Goal: Task Accomplishment & Management: Manage account settings

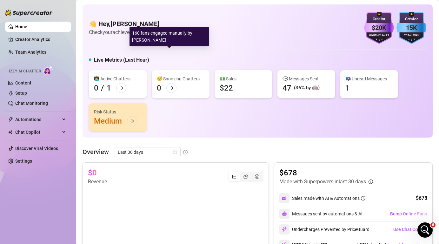
scroll to position [248, 0]
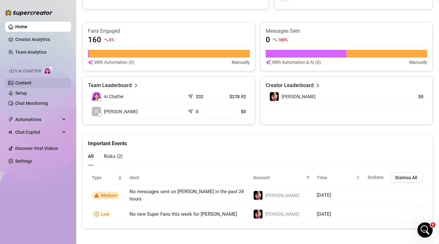
click at [28, 83] on link "Content" at bounding box center [23, 82] width 16 height 5
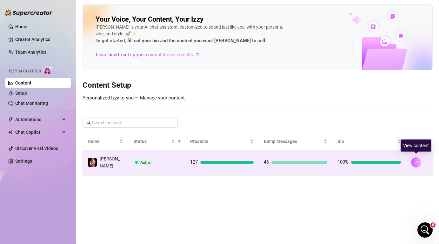
click at [416, 161] on icon "right" at bounding box center [416, 162] width 2 height 4
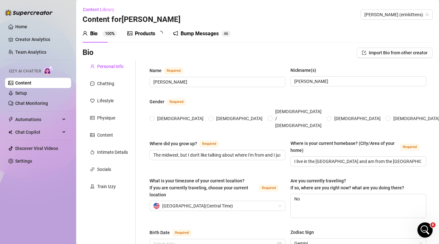
radio input "true"
type input "[DATE]"
click at [147, 33] on div "Products" at bounding box center [145, 34] width 20 height 8
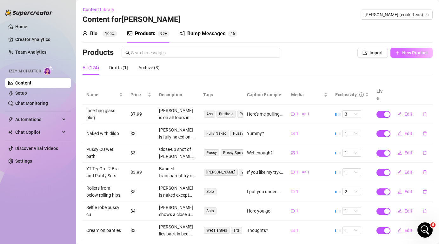
click at [423, 53] on span "New Product" at bounding box center [415, 52] width 26 height 5
type textarea "Type your message here..."
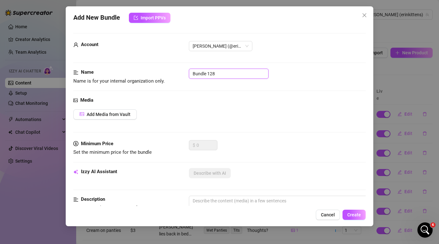
drag, startPoint x: 230, startPoint y: 75, endPoint x: 133, endPoint y: 75, distance: 97.7
click at [133, 75] on div "Name Name is for your internal organization only. Bundle 128" at bounding box center [219, 77] width 292 height 16
type input "Live Stream [DATE]"
click at [94, 113] on span "Add Media from Vault" at bounding box center [109, 114] width 44 height 5
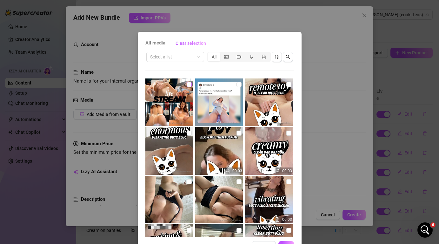
click at [189, 84] on input "checkbox" at bounding box center [189, 84] width 5 height 5
checkbox input "true"
click at [182, 56] on input "search" at bounding box center [172, 57] width 44 height 10
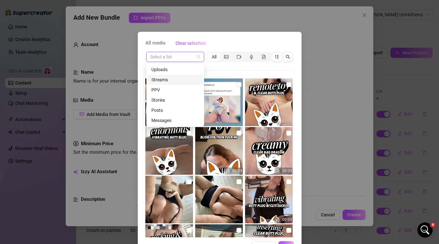
click at [175, 81] on div "Streams" at bounding box center [175, 79] width 48 height 7
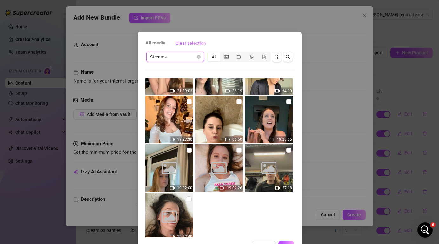
scroll to position [327, 0]
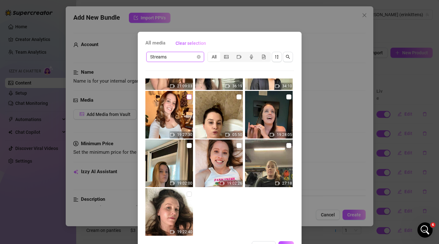
click at [188, 97] on input "checkbox" at bounding box center [189, 96] width 5 height 5
checkbox input "true"
click at [287, 241] on button "OK" at bounding box center [286, 246] width 16 height 10
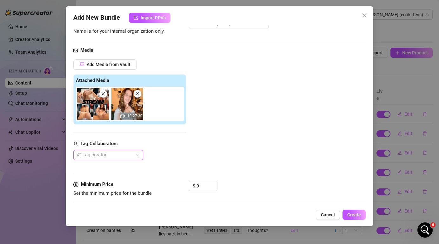
scroll to position [51, 0]
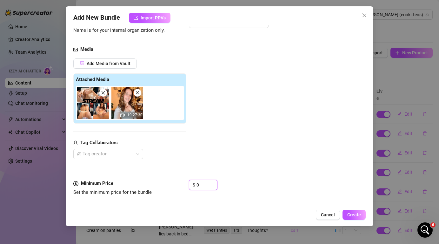
drag, startPoint x: 204, startPoint y: 184, endPoint x: 175, endPoint y: 184, distance: 28.9
click at [175, 184] on div "Minimum Price Set the minimum price for the bundle $ 0" at bounding box center [219, 188] width 292 height 16
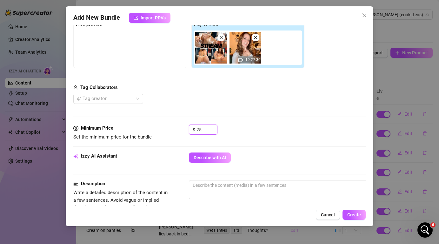
scroll to position [102, 0]
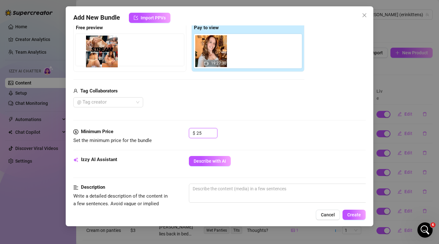
drag, startPoint x: 210, startPoint y: 49, endPoint x: 96, endPoint y: 49, distance: 113.9
click at [96, 49] on div "Free preview Pay to view 19:27:30" at bounding box center [188, 47] width 231 height 50
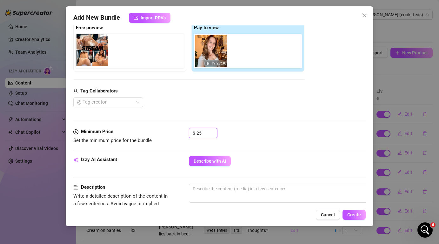
drag, startPoint x: 210, startPoint y: 51, endPoint x: 88, endPoint y: 50, distance: 122.2
click at [88, 50] on div "Free preview Pay to view 19:27:30" at bounding box center [188, 47] width 231 height 50
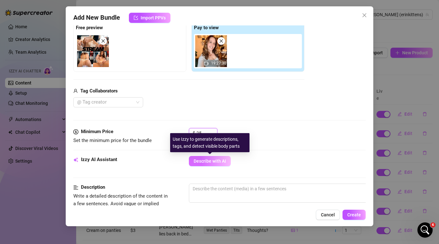
type input "25"
click at [208, 162] on span "Describe with AI" at bounding box center [210, 160] width 32 height 5
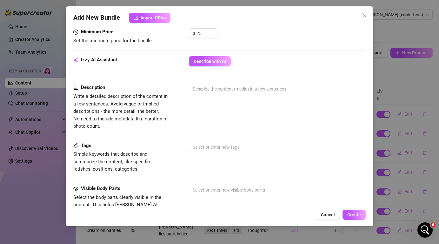
scroll to position [208, 0]
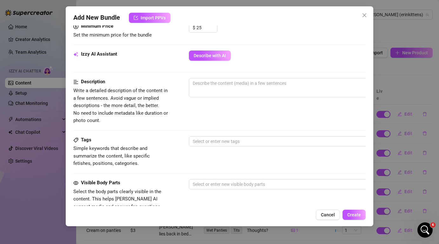
click at [297, 148] on div "Tags Simple keywords that describe and summarize the content, like specific fet…" at bounding box center [219, 151] width 292 height 31
click at [298, 140] on div at bounding box center [296, 141] width 213 height 9
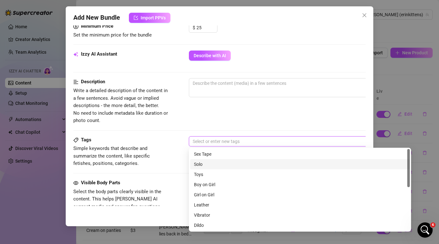
click at [283, 165] on div "Solo" at bounding box center [300, 164] width 212 height 7
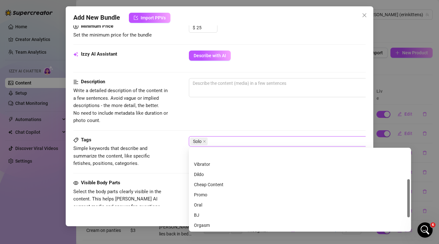
scroll to position [91, 0]
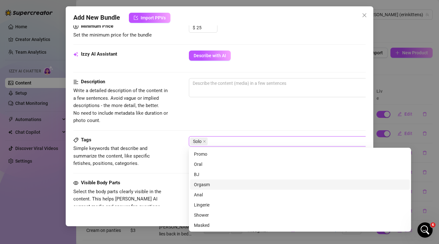
click at [245, 186] on div "Orgasm" at bounding box center [300, 184] width 212 height 7
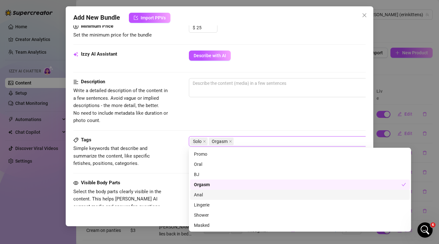
click at [242, 198] on div "Anal" at bounding box center [300, 194] width 212 height 7
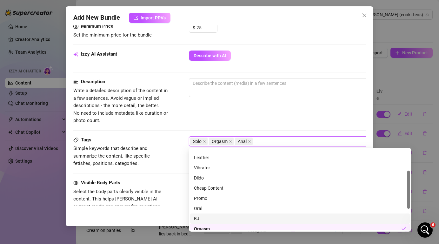
scroll to position [44, 0]
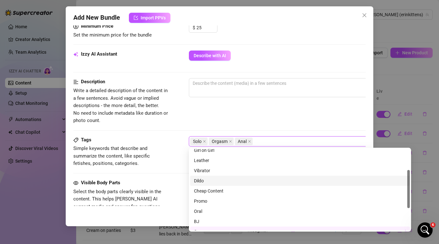
click at [235, 177] on div "Dildo" at bounding box center [300, 180] width 212 height 7
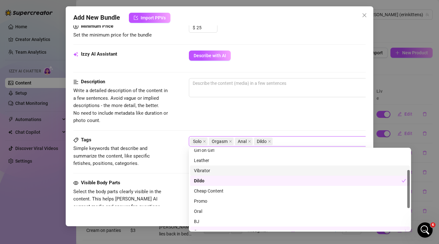
click at [233, 169] on div "Vibrator" at bounding box center [300, 170] width 212 height 7
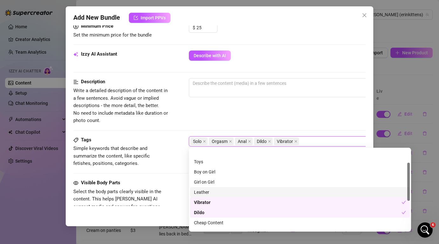
scroll to position [0, 0]
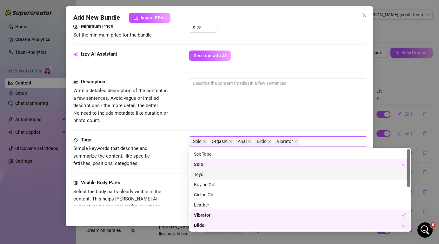
click at [235, 174] on div "Toys" at bounding box center [300, 174] width 212 height 7
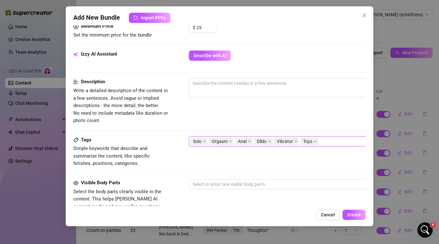
click at [248, 121] on div "Description Write a detailed description of the content in a few sentences. Avo…" at bounding box center [219, 101] width 292 height 46
click at [238, 182] on div at bounding box center [296, 184] width 213 height 9
click at [155, 151] on span "Simple keywords that describe and summarize the content, like specific fetishes…" at bounding box center [120, 156] width 95 height 23
click at [354, 142] on div "Solo Orgasm Anal Dildo Vibrator Toys" at bounding box center [296, 141] width 213 height 9
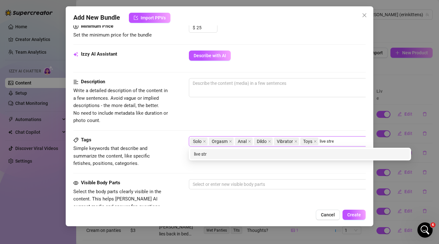
type input "live stream"
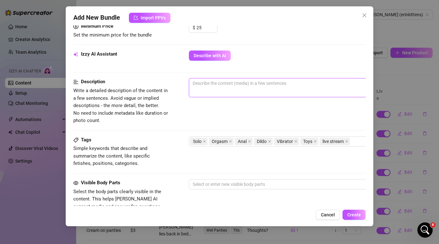
click at [271, 86] on textarea at bounding box center [299, 83] width 221 height 10
type textarea "E"
type textarea "Er"
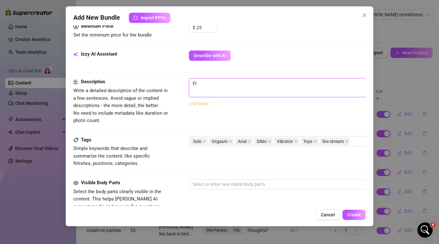
type textarea "[PERSON_NAME]"
type textarea "Erins"
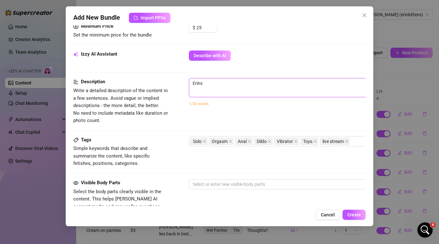
type textarea "Erins"
type textarea "[PERSON_NAME]"
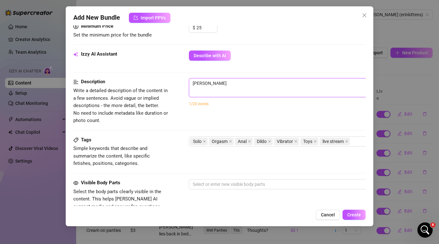
type textarea "[PERSON_NAME]'"
type textarea "[PERSON_NAME]'s"
type textarea "[PERSON_NAME]'s l"
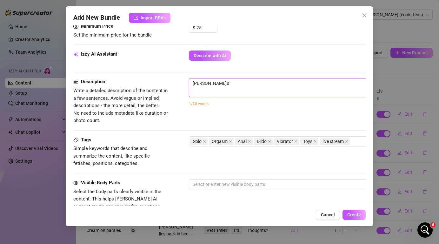
type textarea "[PERSON_NAME]'s l"
type textarea "[PERSON_NAME]'s li"
type textarea "[PERSON_NAME]'s liv"
type textarea "[PERSON_NAME]'s live"
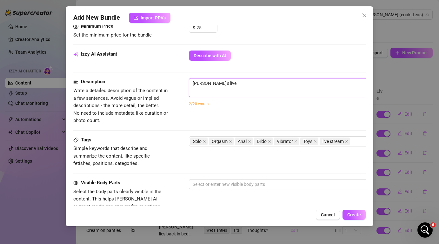
type textarea "[PERSON_NAME]'s live"
type textarea "[PERSON_NAME]'s live s"
type textarea "[PERSON_NAME]'s live st"
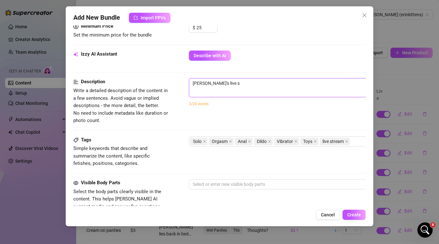
type textarea "[PERSON_NAME]'s live st"
type textarea "[PERSON_NAME]'s live str"
type textarea "[PERSON_NAME]'s live stre"
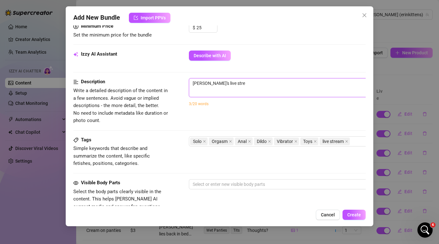
type textarea "[PERSON_NAME]'s live strea"
type textarea "[PERSON_NAME]'s live stream"
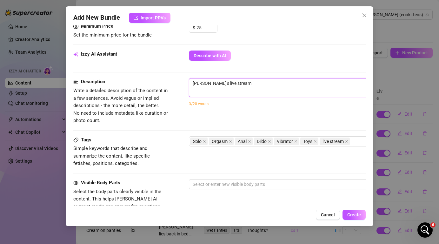
type textarea "[PERSON_NAME]'s live stream"
type textarea "[PERSON_NAME]'s live stream f"
type textarea "[PERSON_NAME]'s live stream fr"
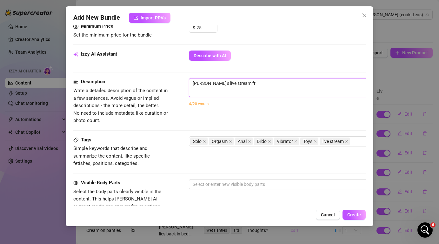
type textarea "[PERSON_NAME]'s live stream fro"
type textarea "[PERSON_NAME]'s live stream from"
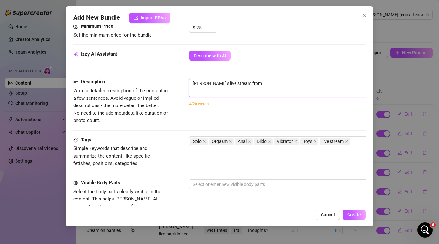
type textarea "[PERSON_NAME]'s live stream from"
type textarea "[PERSON_NAME]'s live stream from D"
type textarea "[PERSON_NAME]'s live stream from De"
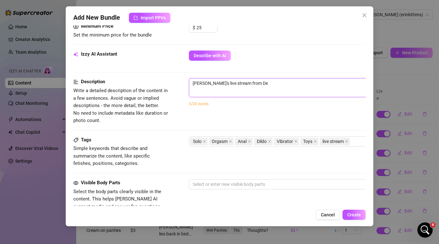
type textarea "[PERSON_NAME]'s live stream from Dec"
type textarea "[PERSON_NAME]'s live stream from [DATE]"
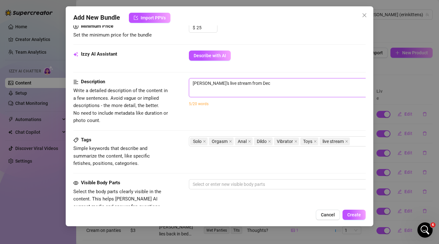
type textarea "[PERSON_NAME]'s live stream from [DATE]"
type textarea "[PERSON_NAME]'s live stream from [DATE],"
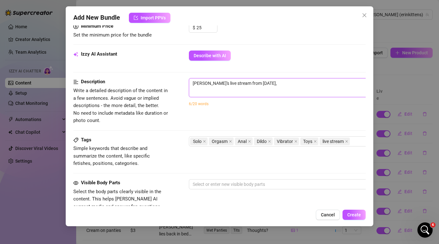
type textarea "[PERSON_NAME]'s live stream from [DATE],"
type textarea "[PERSON_NAME]'s live stream from [DATE], 2"
type textarea "[PERSON_NAME]'s live stream from [DATE]"
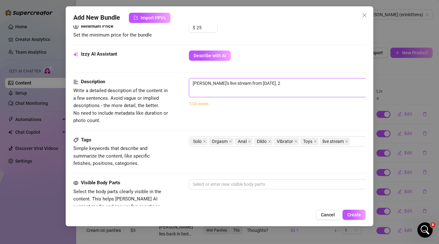
type textarea "[PERSON_NAME]'s live stream from [DATE]"
type textarea "[PERSON_NAME]'s live stream from [DATE], 202"
type textarea "[PERSON_NAME]'s live stream from [DATE]"
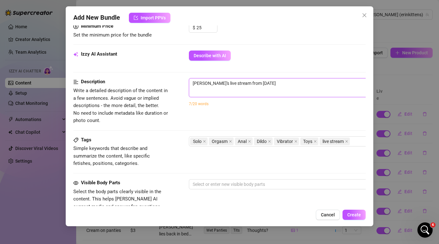
type textarea "[PERSON_NAME]'s live stream from [DATE]"
type textarea "[PERSON_NAME]'s live stream from [DATE] w"
type textarea "[PERSON_NAME]'s live stream from [DATE] wh"
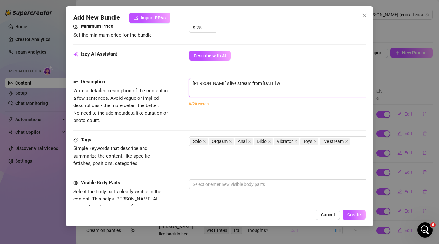
type textarea "[PERSON_NAME]'s live stream from [DATE] wh"
type textarea "[PERSON_NAME]'s live stream from [DATE] whe"
type textarea "[PERSON_NAME]'s live stream from [DATE] wher"
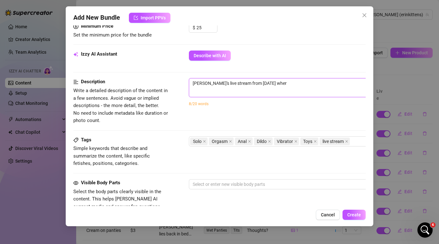
type textarea "[PERSON_NAME]'s live stream from [DATE] where"
type textarea "[PERSON_NAME]'s live stream from [DATE] where s"
type textarea "[PERSON_NAME]'s live stream from [DATE] where sh"
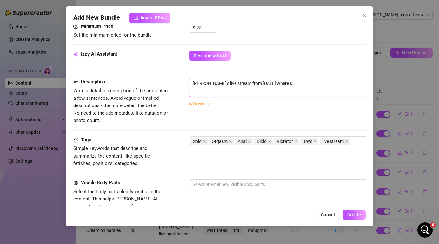
type textarea "[PERSON_NAME]'s live stream from [DATE] where sh"
type textarea "[PERSON_NAME]'s live stream from [DATE] where she"
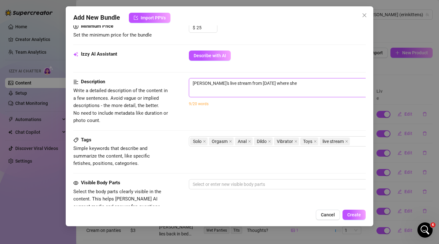
type textarea "[PERSON_NAME]'s live stream from [DATE] where she u"
type textarea "[PERSON_NAME]'s live stream from [DATE] where she us"
type textarea "[PERSON_NAME]'s live stream from [DATE] where she use"
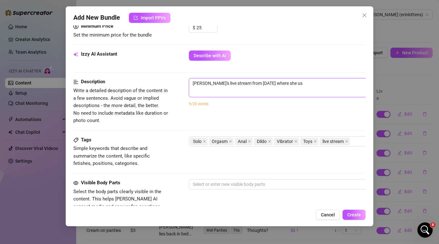
type textarea "[PERSON_NAME]'s live stream from [DATE] where she use"
type textarea "[PERSON_NAME]'s live stream from [DATE] where she uses"
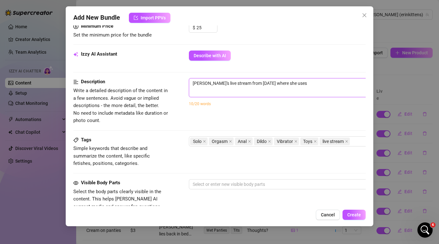
type textarea "[PERSON_NAME]'s live stream from [DATE] where she uses a"
type textarea "[PERSON_NAME]'s live stream from [DATE] where she uses a d"
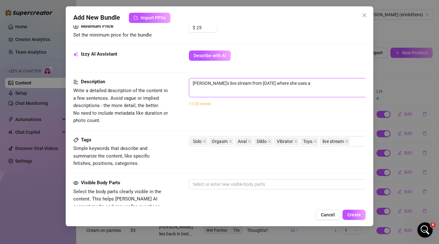
type textarea "[PERSON_NAME]'s live stream from [DATE] where she uses a d"
type textarea "[PERSON_NAME]'s live stream from [DATE] where she uses a di"
type textarea "[PERSON_NAME]'s live stream from [DATE] where she uses a dil"
type textarea "[PERSON_NAME]'s live stream from [DATE] where she uses a dild"
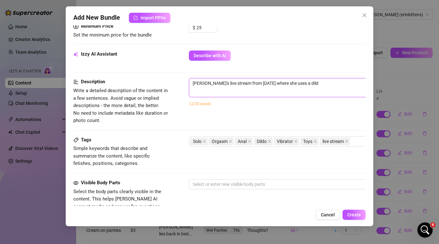
type textarea "[PERSON_NAME]'s live stream from [DATE] where she uses a dildo"
type textarea "[PERSON_NAME]'s live stream from [DATE] where she uses a dildo s"
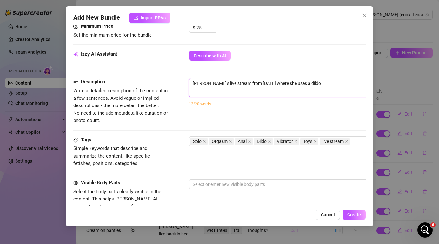
type textarea "[PERSON_NAME]'s live stream from [DATE] where she uses a dildo s"
type textarea "[PERSON_NAME]'s live stream from [DATE] where she uses a dildo su"
type textarea "[PERSON_NAME]'s live stream from [DATE] where she uses a dildo suc"
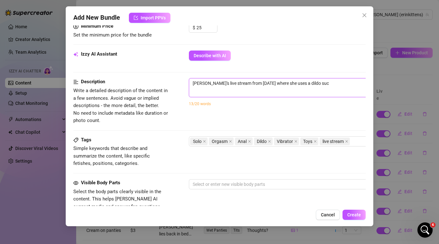
type textarea "[PERSON_NAME]'s live stream from [DATE] where she uses a dildo suct"
type textarea "[PERSON_NAME]'s live stream from [DATE] where she uses a dildo sucti"
type textarea "[PERSON_NAME]'s live stream from [DATE] where she uses a dildo suctio"
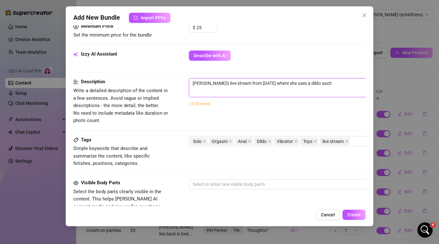
type textarea "[PERSON_NAME]'s live stream from [DATE] where she uses a dildo suctio"
type textarea "[PERSON_NAME]'s live stream from [DATE] where she uses a dildo suction"
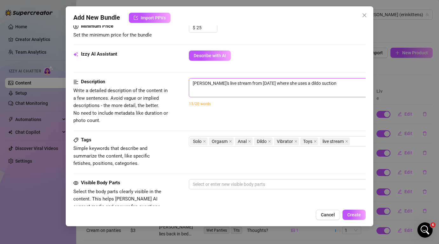
type textarea "[PERSON_NAME]'s live stream from [DATE] where she uses a dildo suction c"
type textarea "[PERSON_NAME]'s live stream from [DATE] where she uses a dildo suction cu"
type textarea "[PERSON_NAME]'s live stream from [DATE] where she uses a dildo suction cup"
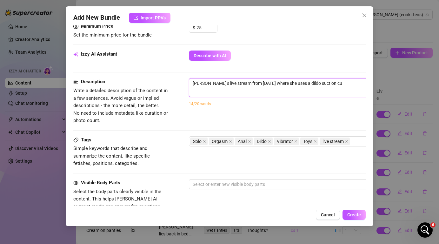
type textarea "[PERSON_NAME]'s live stream from [DATE] where she uses a dildo suction cup"
type textarea "[PERSON_NAME]'s live stream from [DATE] where she uses a dildo suction [PERSON_…"
type textarea "[PERSON_NAME]'s live stream from [DATE] where she uses a dildo suction cuppe"
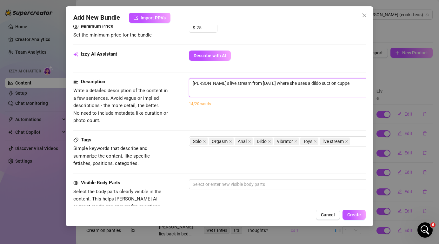
type textarea "[PERSON_NAME]'s live stream from [DATE] where she uses a dildo suction cupped"
type textarea "[PERSON_NAME]'s live stream from [DATE] where she uses a dildo suction cupped t"
type textarea "[PERSON_NAME]'s live stream from [DATE] where she uses a dildo suction cupped to"
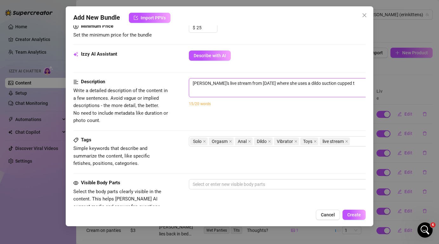
type textarea "[PERSON_NAME]'s live stream from [DATE] where she uses a dildo suction cupped to"
type textarea "[PERSON_NAME]'s live stream from [DATE] where she uses a dildo suction cupped t…"
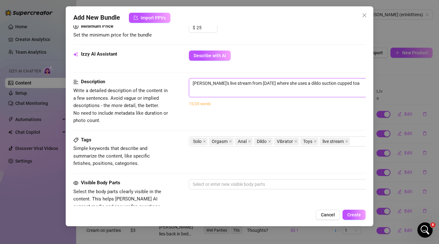
type textarea "[PERSON_NAME]'s live stream from [DATE] where she uses a dildo suction cupped t…"
type textarea "[PERSON_NAME]'s live stream from [DATE] where she uses a dildo suction cupped to"
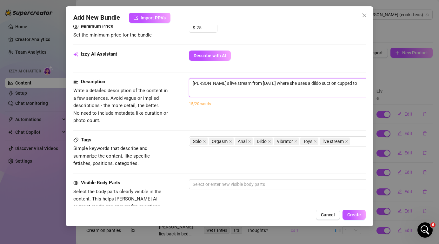
type textarea "[PERSON_NAME]'s live stream from [DATE] where she uses a dildo suction cupped to"
type textarea "[PERSON_NAME]'s live stream from [DATE] where she uses a dildo suction cupped t…"
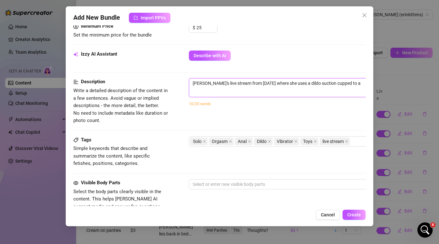
type textarea "[PERSON_NAME]'s live stream from [DATE] where she uses a dildo suction cupped t…"
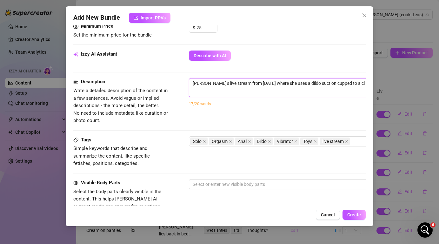
type textarea "[PERSON_NAME]'s live stream from [DATE] where she uses a dildo suction cupped t…"
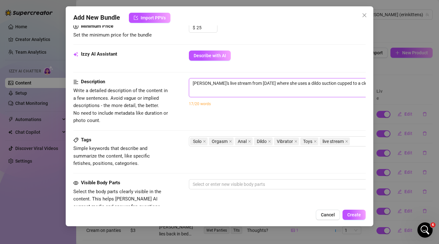
type textarea "[PERSON_NAME]'s live stream from [DATE] where she uses a dildo suction cupped t…"
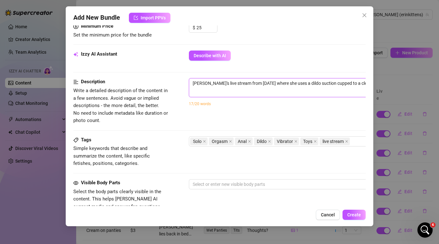
type textarea "[PERSON_NAME]'s live stream from [DATE] where she uses a dildo suction cupped t…"
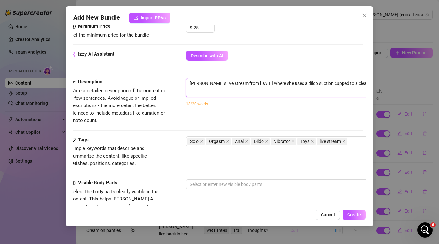
type textarea "[PERSON_NAME]'s live stream from [DATE] where she uses a dildo suction cupped t…"
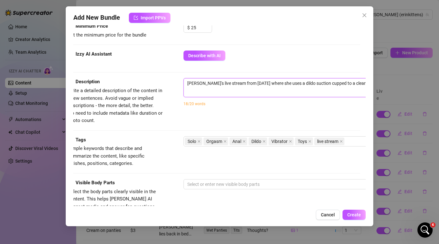
type textarea "[PERSON_NAME]'s live stream from [DATE] where she uses a dildo suction cupped t…"
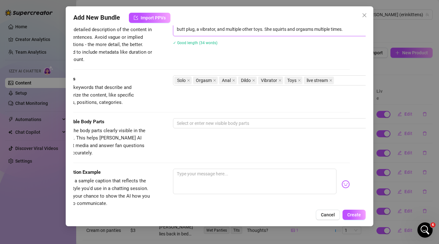
scroll to position [269, 0]
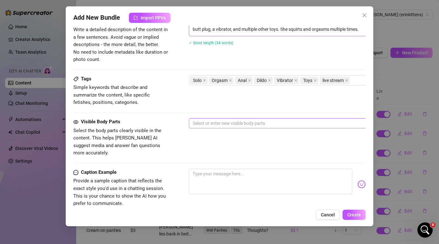
click at [234, 121] on div at bounding box center [296, 123] width 213 height 9
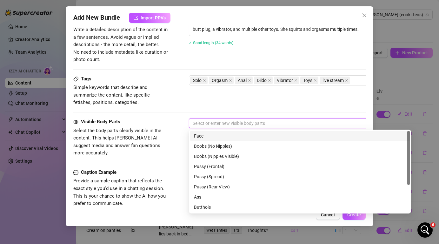
click at [228, 139] on div "Face" at bounding box center [300, 135] width 212 height 7
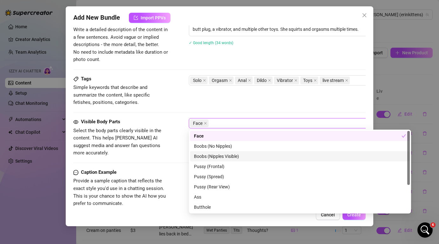
click at [229, 157] on div "Boobs (Nipples Visible)" at bounding box center [300, 156] width 212 height 7
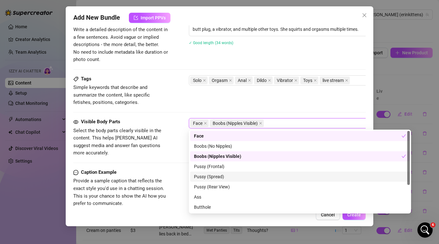
click at [225, 176] on div "Pussy (Spread)" at bounding box center [300, 176] width 212 height 7
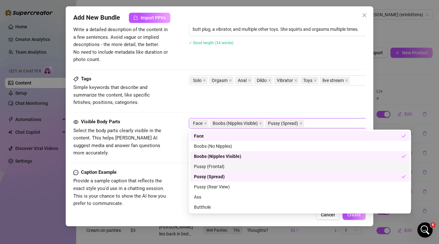
click at [225, 168] on div "Pussy (Frontal)" at bounding box center [300, 166] width 212 height 7
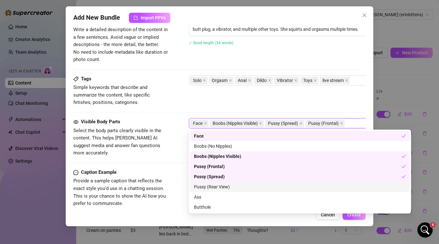
click at [222, 188] on div "Pussy (Rear View)" at bounding box center [300, 186] width 212 height 7
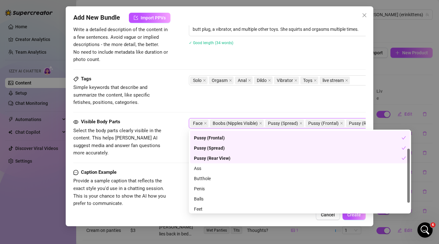
scroll to position [31, 0]
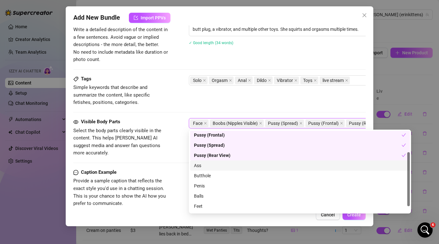
click at [219, 164] on div "Ass" at bounding box center [300, 165] width 212 height 7
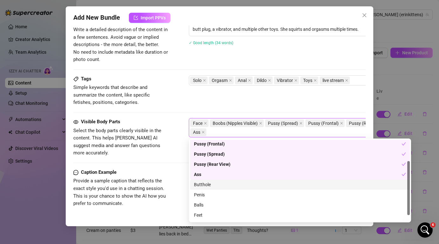
click at [219, 183] on div "Butthole" at bounding box center [300, 184] width 212 height 7
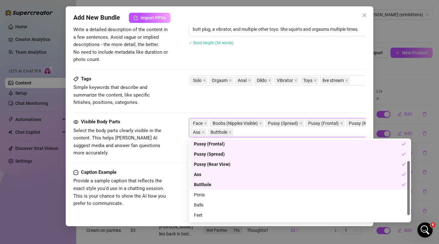
scroll to position [41, 0]
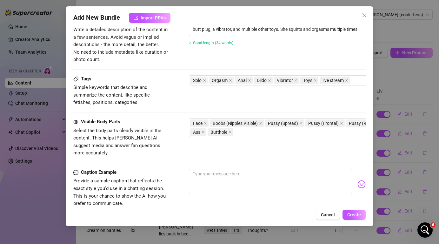
click at [169, 213] on div "Cancel Create" at bounding box center [219, 214] width 292 height 10
click at [216, 169] on textarea at bounding box center [270, 181] width 163 height 25
click at [256, 175] on textarea at bounding box center [270, 181] width 163 height 25
paste textarea "My most loved and my first ever naughty live streams is available for purchase!…"
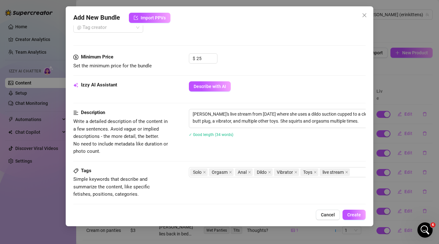
scroll to position [0, 0]
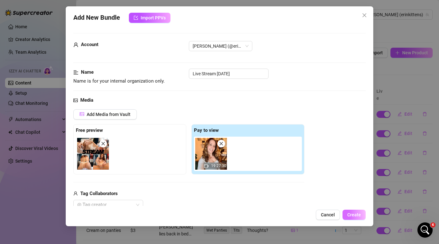
click at [355, 213] on span "Create" at bounding box center [354, 214] width 14 height 5
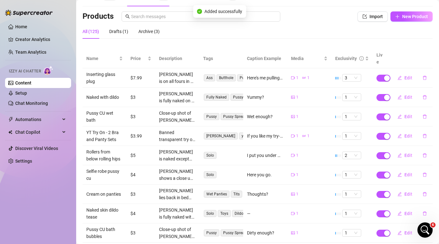
scroll to position [84, 0]
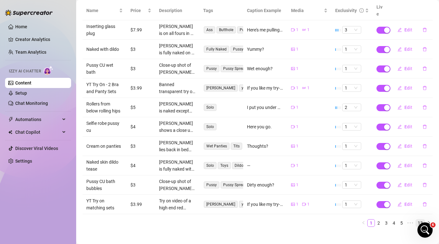
click at [421, 219] on link "13" at bounding box center [420, 222] width 9 height 7
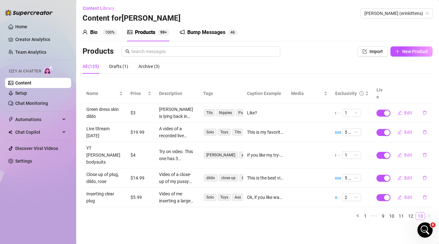
scroll to position [0, 0]
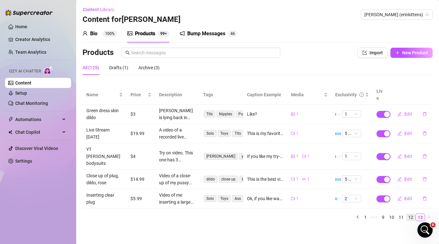
click at [413, 214] on link "12" at bounding box center [410, 217] width 9 height 7
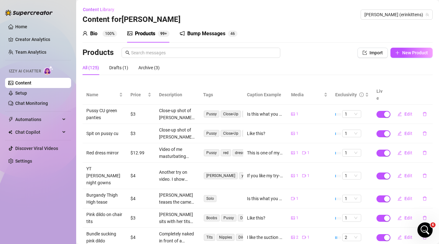
scroll to position [84, 0]
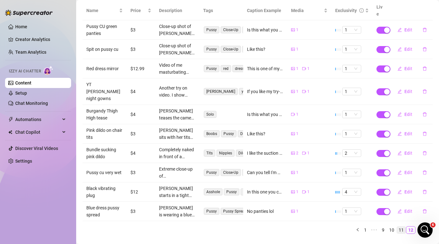
click at [403, 226] on link "11" at bounding box center [401, 229] width 9 height 7
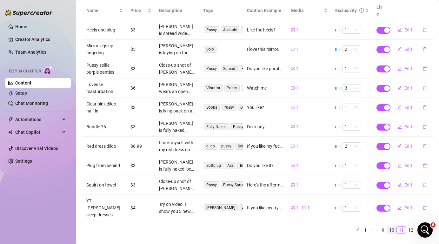
click at [394, 226] on link "10" at bounding box center [391, 229] width 9 height 7
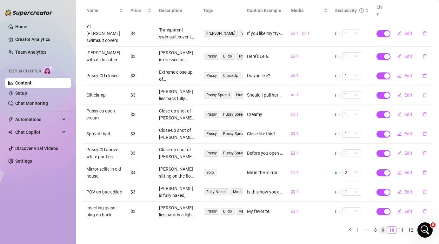
click at [384, 226] on link "9" at bounding box center [383, 229] width 7 height 7
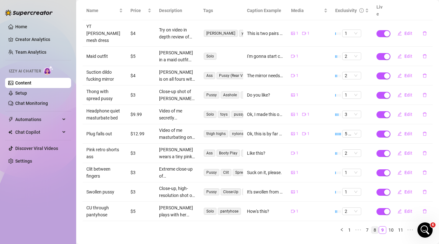
click at [375, 226] on link "8" at bounding box center [374, 229] width 7 height 7
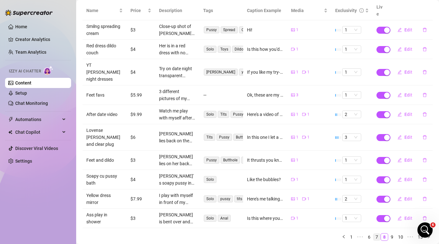
click at [375, 233] on link "7" at bounding box center [376, 236] width 7 height 7
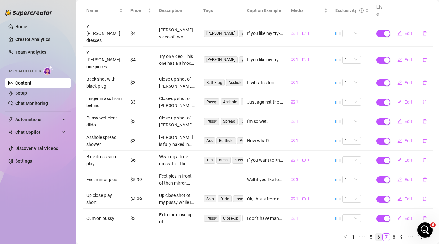
click at [376, 233] on link "6" at bounding box center [378, 236] width 7 height 7
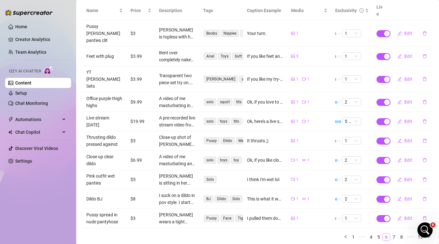
click at [376, 233] on link "5" at bounding box center [378, 236] width 7 height 7
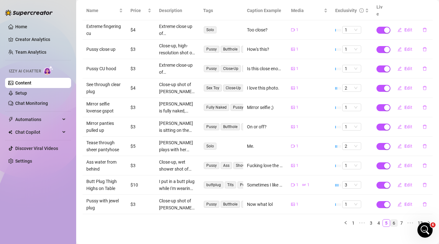
click at [376, 219] on link "4" at bounding box center [378, 222] width 7 height 7
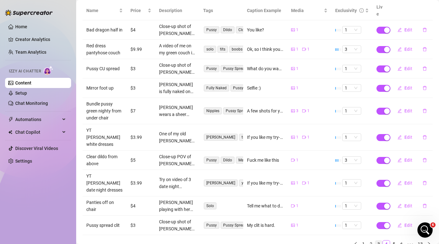
click at [380, 240] on link "3" at bounding box center [378, 243] width 7 height 7
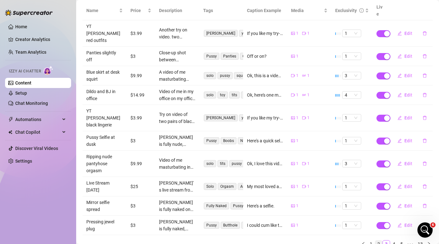
click at [379, 240] on link "2" at bounding box center [378, 243] width 7 height 7
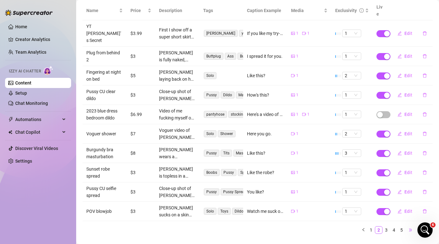
click at [412, 226] on span "•••" at bounding box center [410, 230] width 10 height 8
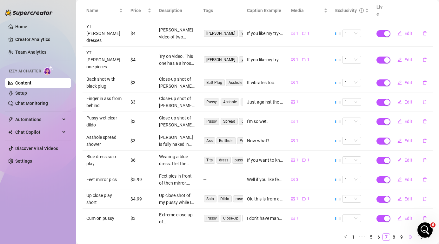
click at [412, 233] on span "•••" at bounding box center [410, 237] width 10 height 8
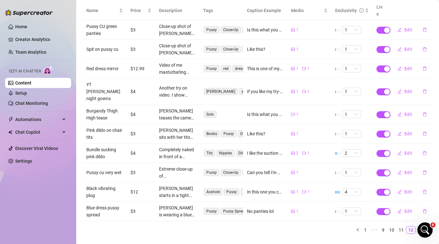
click at [420, 226] on link "13" at bounding box center [420, 229] width 9 height 7
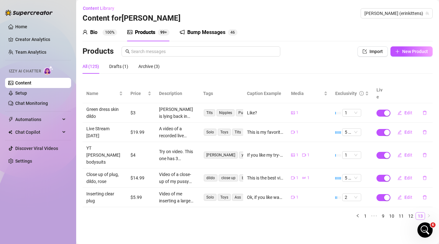
scroll to position [0, 0]
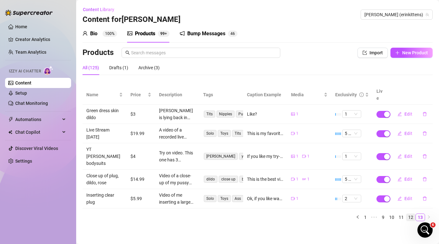
click at [410, 214] on link "12" at bounding box center [410, 217] width 9 height 7
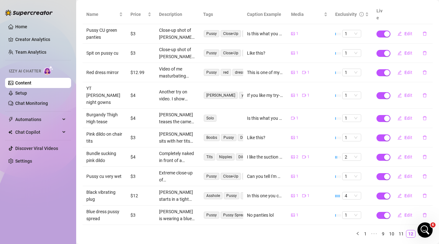
scroll to position [84, 0]
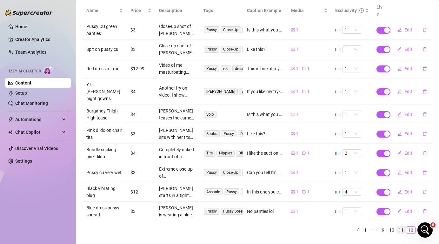
click at [401, 226] on link "11" at bounding box center [401, 229] width 9 height 7
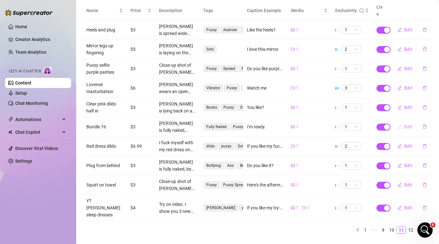
click at [411, 124] on span "Edit" at bounding box center [408, 126] width 8 height 5
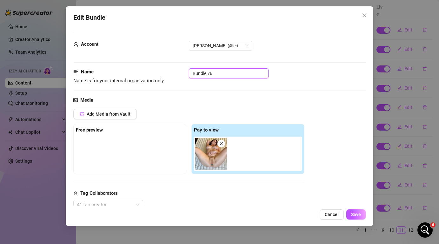
drag, startPoint x: 218, startPoint y: 71, endPoint x: 150, endPoint y: 74, distance: 68.3
click at [150, 74] on div "Name Name is for your internal organization only. Bundle 76" at bounding box center [219, 76] width 292 height 16
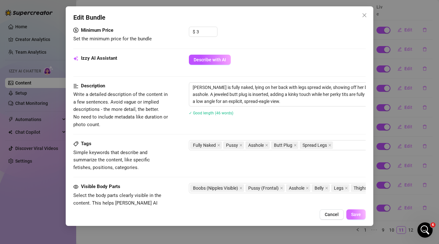
click at [354, 216] on span "Save" at bounding box center [356, 214] width 10 height 5
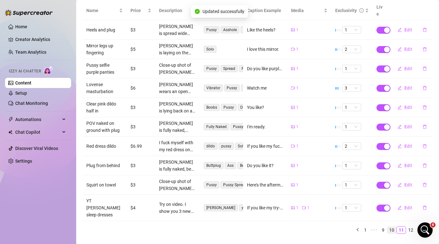
click at [394, 226] on link "10" at bounding box center [391, 229] width 9 height 7
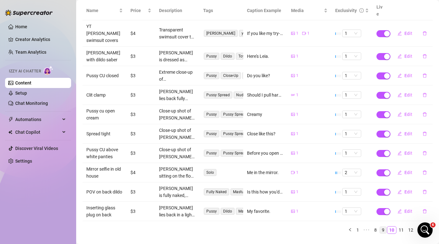
click at [385, 226] on link "9" at bounding box center [383, 229] width 7 height 7
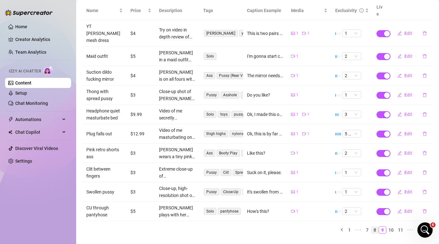
click at [375, 226] on link "8" at bounding box center [374, 229] width 7 height 7
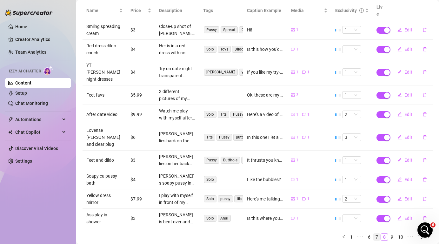
click at [377, 233] on link "7" at bounding box center [376, 236] width 7 height 7
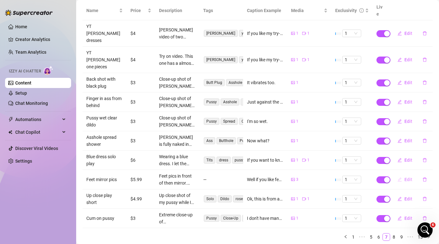
click at [409, 177] on span "Edit" at bounding box center [408, 179] width 8 height 5
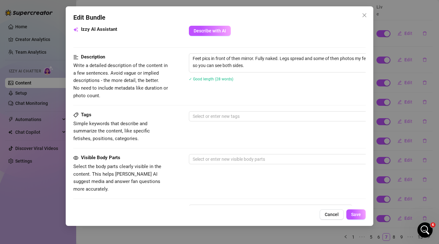
scroll to position [271, 0]
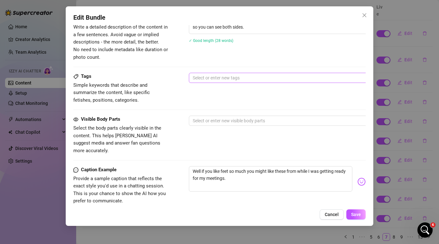
click at [257, 79] on div at bounding box center [296, 77] width 213 height 9
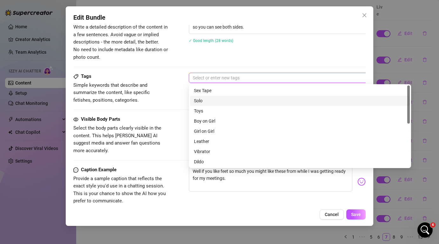
click at [247, 97] on div "Solo" at bounding box center [300, 100] width 212 height 7
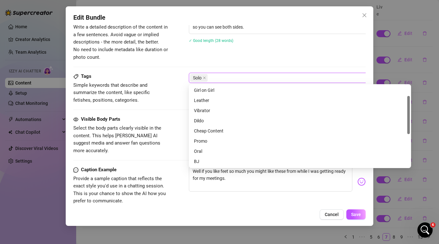
scroll to position [0, 0]
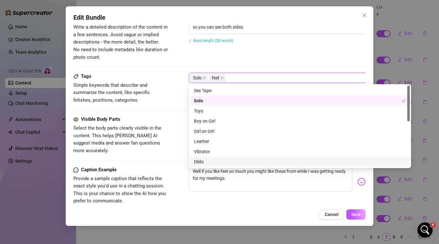
click at [161, 149] on div "Visible Body Parts Select the body parts clearly visible in the content. This h…" at bounding box center [219, 141] width 292 height 50
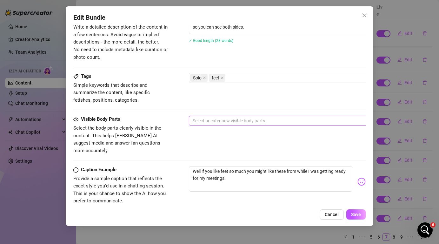
click at [217, 122] on div at bounding box center [296, 120] width 213 height 9
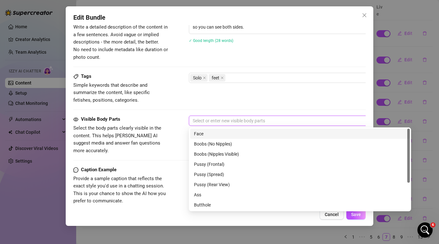
click at [217, 132] on div "Face" at bounding box center [300, 133] width 212 height 7
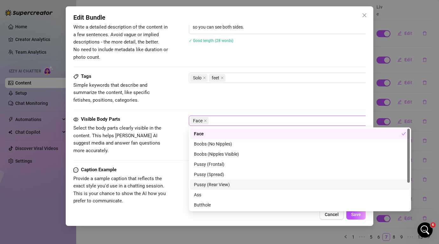
click at [221, 183] on div "Pussy (Rear View)" at bounding box center [300, 184] width 212 height 7
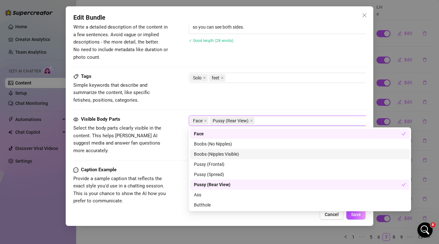
click at [224, 155] on div "Boobs (Nipples Visible)" at bounding box center [300, 153] width 212 height 7
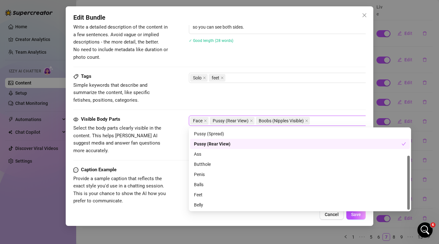
scroll to position [40, 0]
click at [221, 158] on div "Ass" at bounding box center [300, 154] width 220 height 10
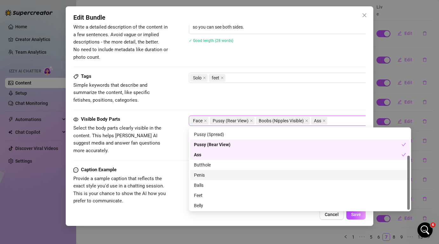
scroll to position [41, 0]
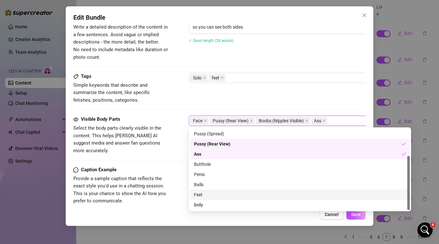
click at [218, 195] on div "Feet" at bounding box center [300, 194] width 212 height 7
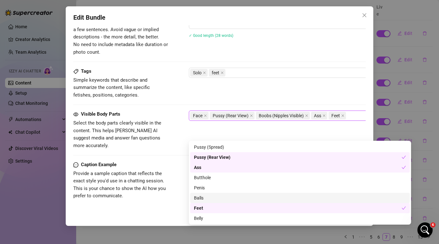
scroll to position [353, 0]
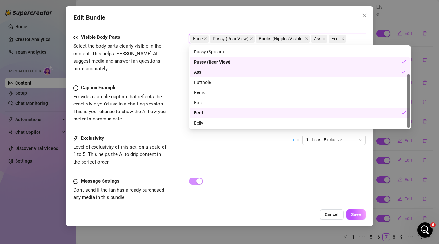
click at [226, 71] on div "Ass" at bounding box center [298, 72] width 208 height 7
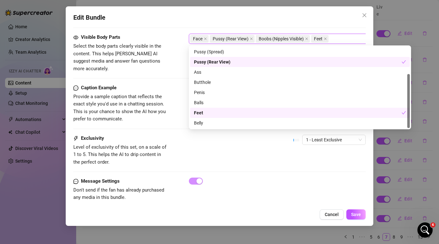
click at [227, 63] on div "Pussy (Rear View)" at bounding box center [298, 61] width 208 height 7
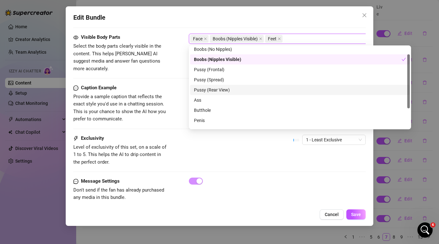
scroll to position [11, 0]
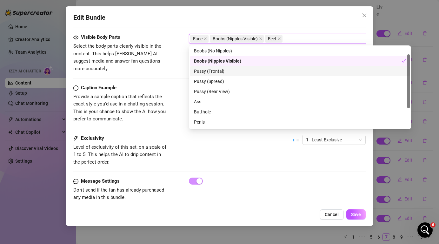
click at [225, 75] on div "Pussy (Frontal)" at bounding box center [300, 71] width 220 height 10
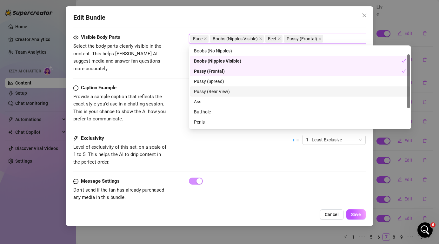
click at [225, 87] on div "Pussy (Rear View)" at bounding box center [300, 91] width 220 height 10
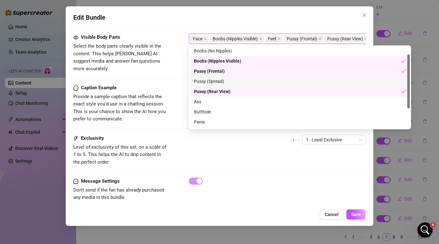
click at [225, 83] on div "Pussy (Spread)" at bounding box center [300, 81] width 212 height 7
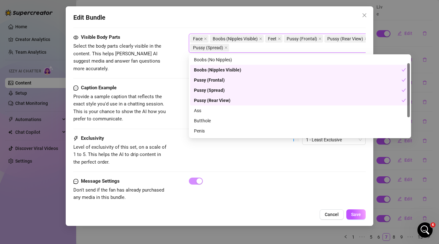
click at [224, 100] on div "Pussy (Rear View)" at bounding box center [298, 100] width 208 height 7
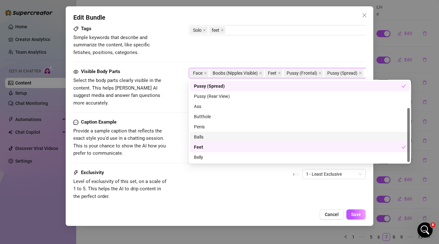
scroll to position [0, 0]
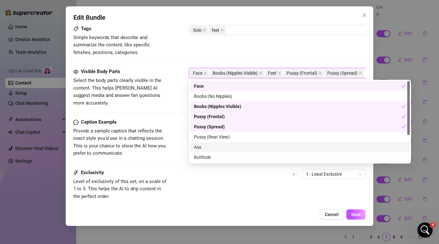
click at [165, 151] on div "Caption Example Provide a sample caption that reflects the exact style you'd us…" at bounding box center [219, 143] width 292 height 50
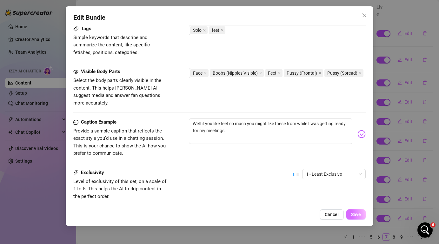
click at [358, 215] on span "Save" at bounding box center [356, 214] width 10 height 5
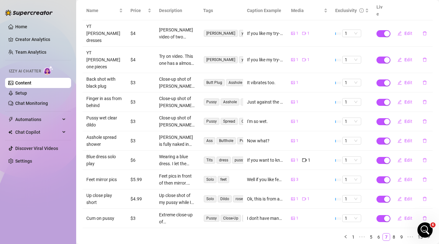
scroll to position [83, 0]
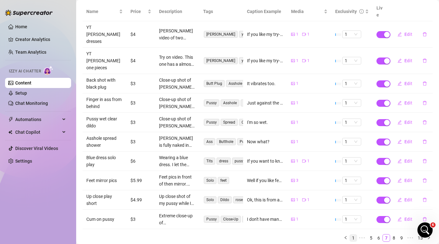
click at [352, 234] on link "1" at bounding box center [353, 237] width 7 height 7
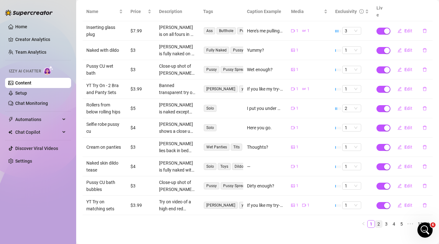
click at [380, 220] on link "2" at bounding box center [378, 223] width 7 height 7
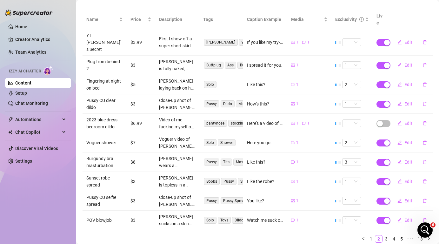
scroll to position [77, 0]
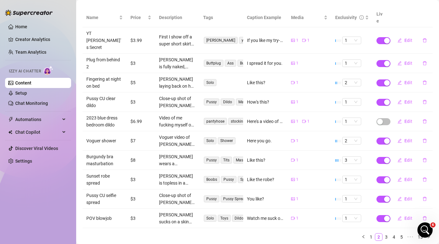
click at [31, 84] on link "Content" at bounding box center [23, 82] width 16 height 5
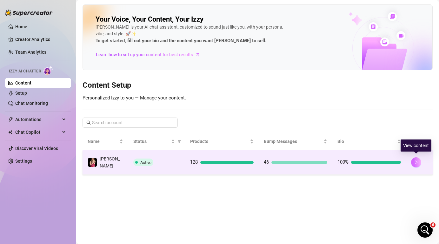
click at [415, 160] on icon "right" at bounding box center [416, 162] width 4 height 4
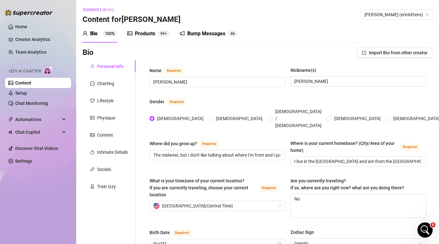
click at [157, 32] on div "Products 99+" at bounding box center [148, 34] width 42 height 8
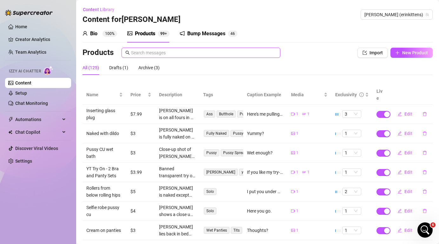
click at [209, 53] on input "text" at bounding box center [203, 52] width 145 height 7
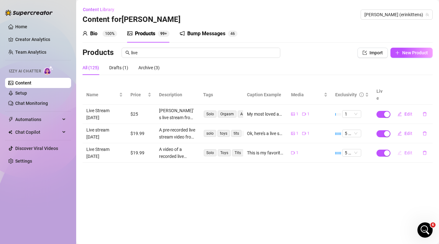
click at [407, 150] on span "Edit" at bounding box center [408, 152] width 8 height 5
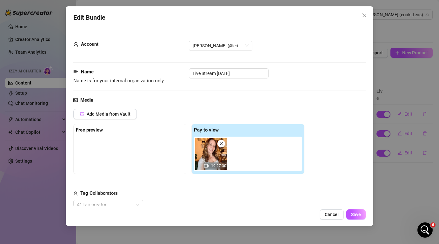
click at [393, 179] on div "Edit Bundle Account [PERSON_NAME] (@erinkittens) Name Name is for your internal…" at bounding box center [219, 122] width 439 height 244
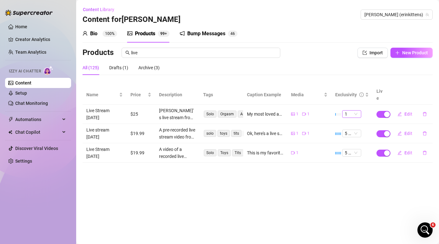
click at [356, 110] on span "1" at bounding box center [352, 113] width 14 height 7
click at [354, 160] on div "5 🔥" at bounding box center [351, 158] width 9 height 7
click at [403, 109] on button "Edit" at bounding box center [404, 114] width 25 height 10
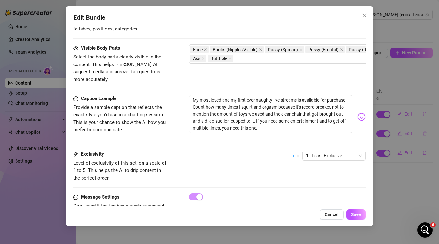
scroll to position [358, 0]
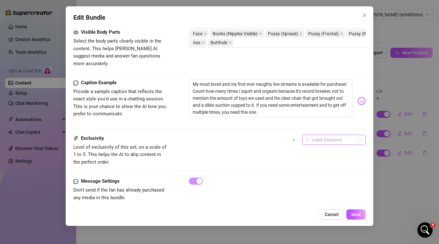
click at [349, 135] on span "1 - Least Exclusive" at bounding box center [334, 140] width 56 height 10
click at [329, 187] on div "5 - Most Exclusive 🔥" at bounding box center [333, 185] width 53 height 7
click at [357, 215] on span "Save" at bounding box center [356, 214] width 10 height 5
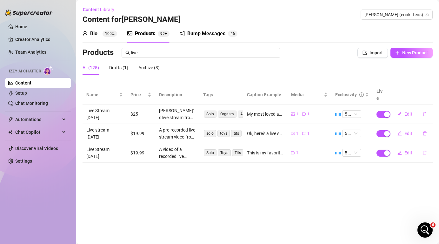
click at [424, 150] on icon "delete" at bounding box center [424, 152] width 4 height 4
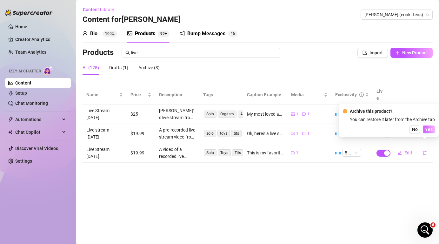
click at [430, 130] on span "Yes" at bounding box center [429, 129] width 8 height 5
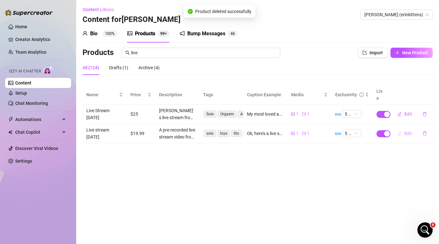
click at [404, 131] on span "Edit" at bounding box center [408, 133] width 8 height 5
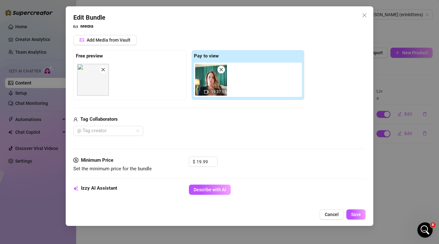
scroll to position [96, 0]
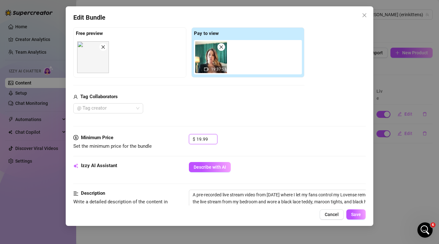
drag, startPoint x: 210, startPoint y: 136, endPoint x: 183, endPoint y: 136, distance: 26.7
click at [183, 136] on div "Minimum Price Set the minimum price for the bundle $ 19.99" at bounding box center [219, 142] width 292 height 16
click at [356, 214] on span "Save" at bounding box center [356, 214] width 10 height 5
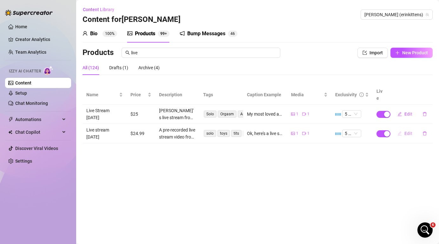
click at [408, 131] on span "Edit" at bounding box center [408, 133] width 8 height 5
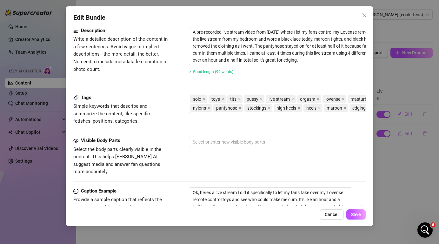
scroll to position [276, 0]
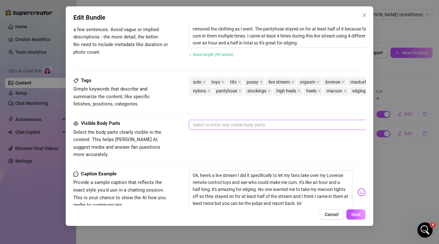
click at [226, 123] on div at bounding box center [296, 124] width 213 height 9
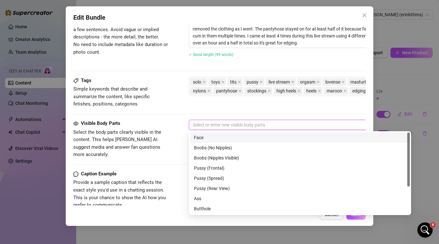
click at [222, 139] on div "Face" at bounding box center [300, 137] width 212 height 7
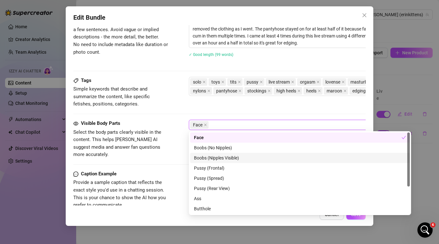
click at [226, 160] on div "Boobs (Nipples Visible)" at bounding box center [300, 157] width 212 height 7
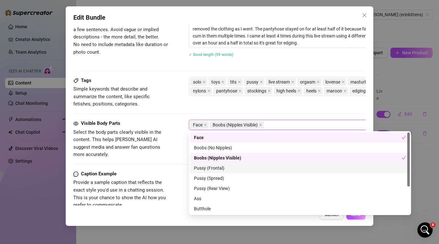
click at [225, 173] on div "Pussy (Spread)" at bounding box center [300, 178] width 220 height 10
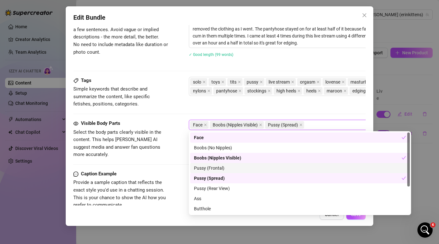
click at [225, 170] on div "Pussy (Frontal)" at bounding box center [300, 167] width 212 height 7
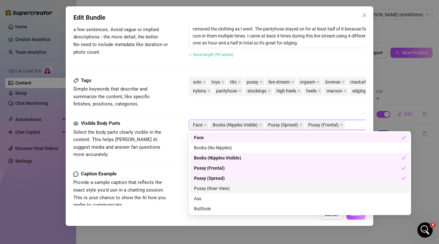
click at [227, 188] on div "Pussy (Rear View)" at bounding box center [300, 188] width 212 height 7
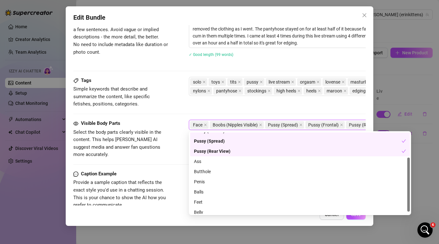
scroll to position [38, 0]
click at [225, 158] on div "Ass" at bounding box center [300, 160] width 212 height 7
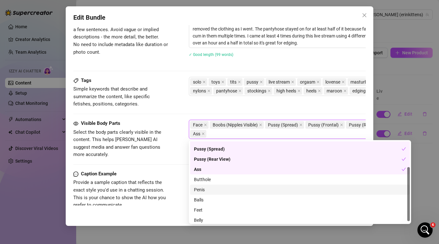
scroll to position [41, 0]
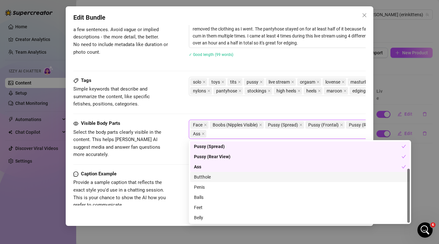
click at [224, 177] on div "Butthole" at bounding box center [300, 176] width 212 height 7
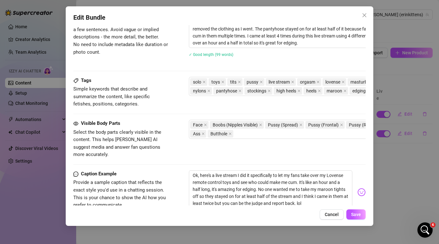
click at [168, 138] on span "Select the body parts clearly visible in the content. This helps [PERSON_NAME] …" at bounding box center [120, 144] width 95 height 30
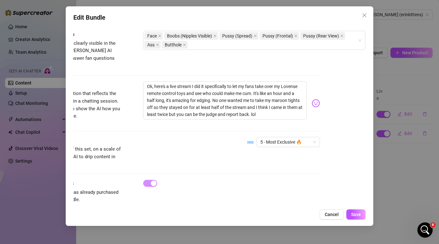
scroll to position [367, 46]
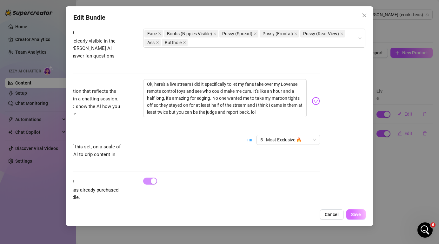
click at [356, 215] on span "Save" at bounding box center [356, 214] width 10 height 5
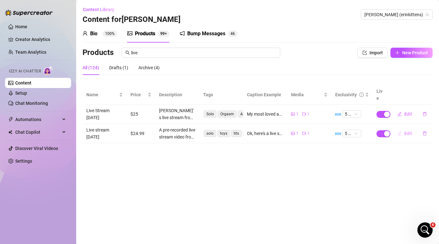
click at [404, 128] on button "Edit" at bounding box center [404, 133] width 25 height 10
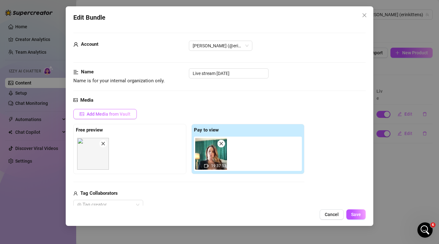
click at [113, 118] on button "Add Media from Vault" at bounding box center [104, 114] width 63 height 10
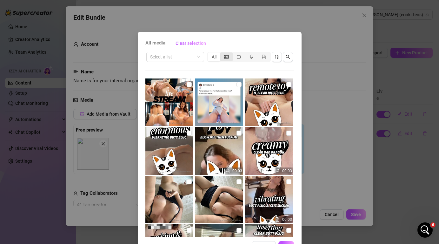
click at [225, 58] on icon "picture" at bounding box center [226, 57] width 4 height 4
click at [222, 53] on input "segmented control" at bounding box center [222, 53] width 0 height 0
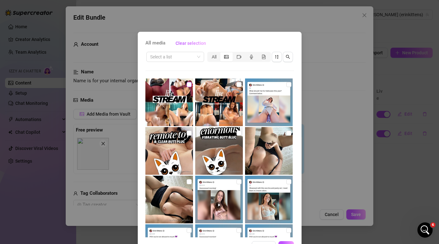
click at [188, 84] on input "checkbox" at bounding box center [189, 84] width 5 height 5
click at [286, 242] on button "OK" at bounding box center [286, 246] width 16 height 10
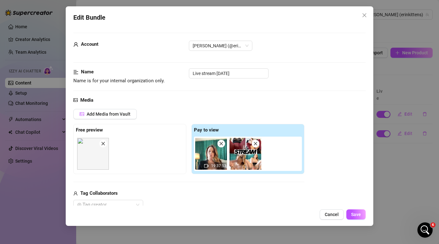
click at [106, 144] on span at bounding box center [103, 144] width 8 height 8
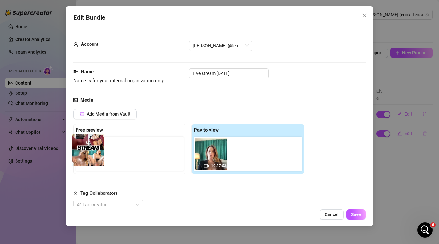
drag, startPoint x: 252, startPoint y: 160, endPoint x: 94, endPoint y: 158, distance: 157.4
click at [95, 158] on div "Free preview Pay to view 19:37:53" at bounding box center [188, 149] width 231 height 50
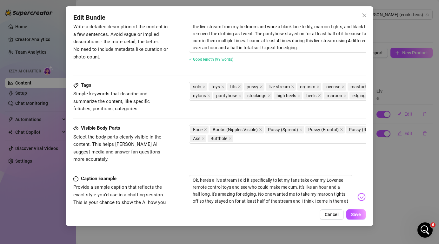
scroll to position [274, 0]
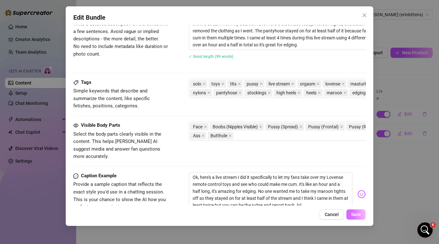
click at [355, 212] on span "Save" at bounding box center [356, 214] width 10 height 5
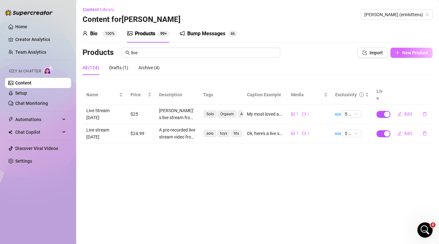
click at [413, 55] on span "New Product" at bounding box center [415, 52] width 26 height 5
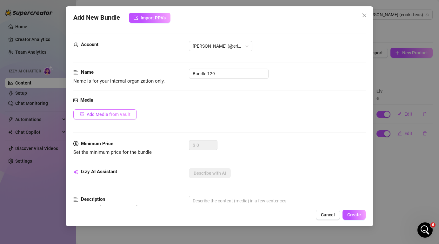
click at [89, 114] on span "Add Media from Vault" at bounding box center [109, 114] width 44 height 5
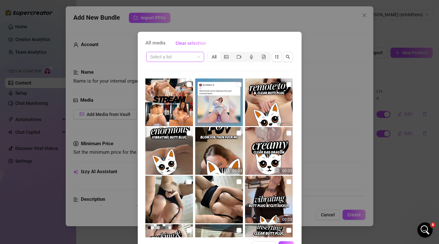
click at [172, 55] on input "search" at bounding box center [172, 57] width 44 height 10
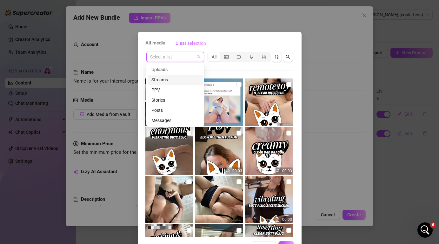
click at [176, 80] on div "Streams" at bounding box center [175, 79] width 48 height 7
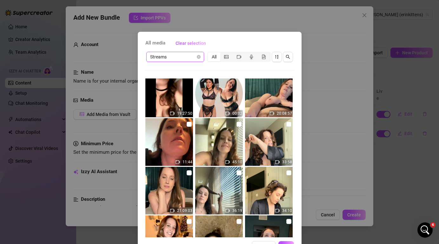
scroll to position [209, 0]
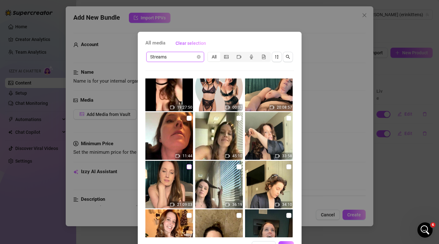
click at [189, 168] on input "checkbox" at bounding box center [189, 166] width 5 height 5
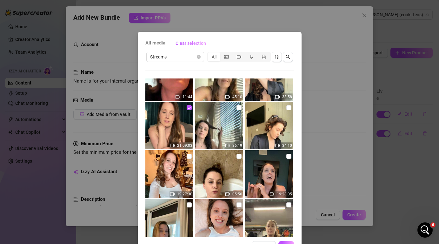
scroll to position [268, 0]
click at [285, 242] on button "OK" at bounding box center [286, 246] width 16 height 10
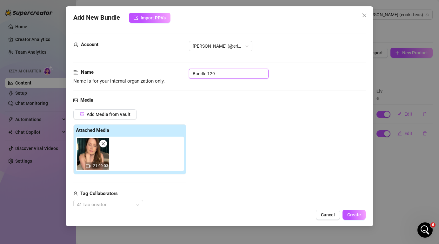
drag, startPoint x: 217, startPoint y: 74, endPoint x: 151, endPoint y: 75, distance: 66.3
click at [151, 75] on div "Name Name is for your internal organization only. Bundle 129" at bounding box center [219, 77] width 292 height 16
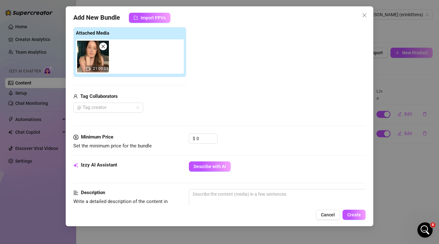
scroll to position [99, 0]
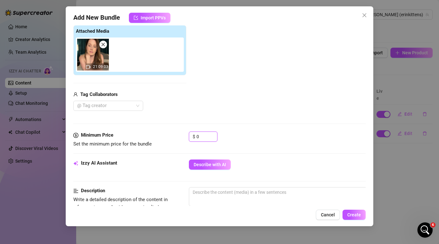
drag, startPoint x: 203, startPoint y: 137, endPoint x: 186, endPoint y: 137, distance: 17.5
click at [186, 137] on div "Minimum Price Set the minimum price for the bundle $ 0" at bounding box center [219, 139] width 292 height 16
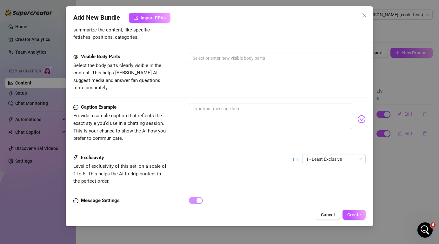
scroll to position [336, 0]
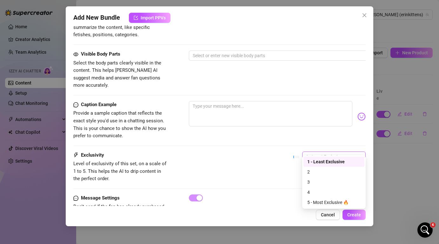
click at [348, 152] on span "1 - Least Exclusive" at bounding box center [334, 157] width 56 height 10
click at [330, 203] on div "5 - Most Exclusive 🔥" at bounding box center [333, 202] width 53 height 7
click at [353, 212] on span "Create" at bounding box center [354, 214] width 14 height 5
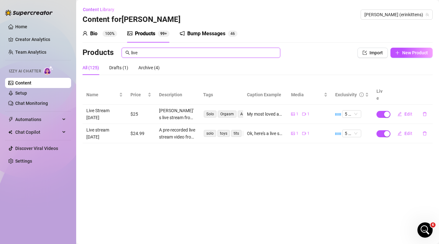
click at [139, 53] on input "live" at bounding box center [203, 52] width 145 height 7
click at [31, 85] on link "Content" at bounding box center [23, 82] width 16 height 5
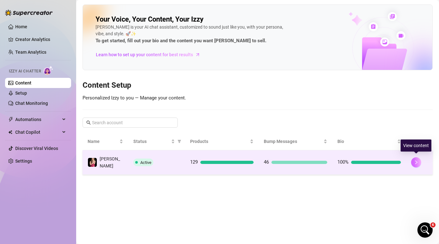
click at [416, 160] on icon "right" at bounding box center [416, 162] width 4 height 4
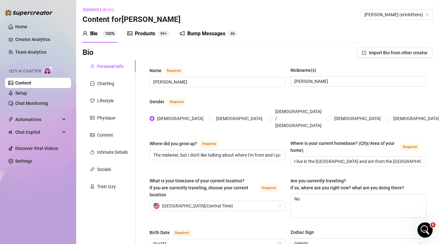
click at [154, 33] on div "Products" at bounding box center [145, 34] width 20 height 8
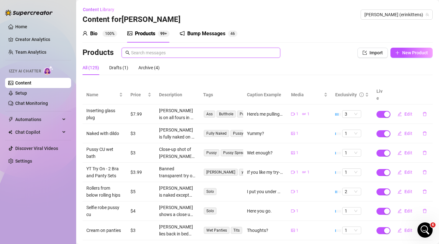
click at [183, 53] on input "text" at bounding box center [203, 52] width 145 height 7
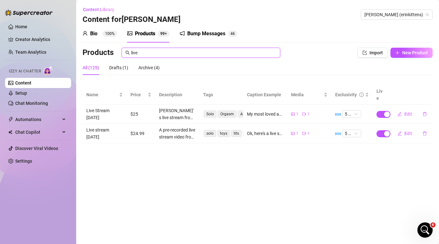
drag, startPoint x: 156, startPoint y: 50, endPoint x: 98, endPoint y: 50, distance: 58.1
click at [98, 50] on div "Products live" at bounding box center [208, 53] width 250 height 10
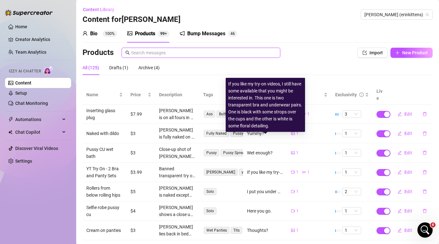
scroll to position [84, 0]
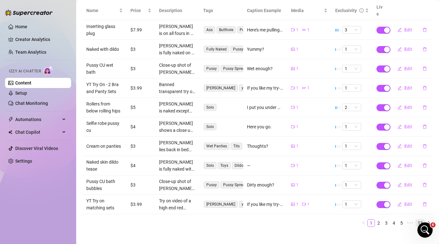
click at [420, 219] on link "13" at bounding box center [420, 222] width 9 height 7
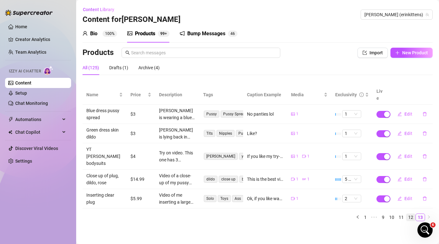
click at [413, 214] on link "12" at bounding box center [410, 217] width 9 height 7
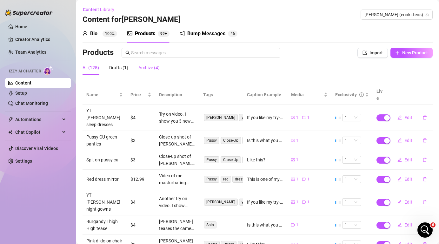
click at [152, 69] on div "Archive (4)" at bounding box center [148, 67] width 21 height 7
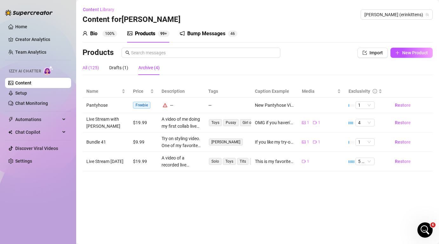
click at [92, 67] on div "All (125)" at bounding box center [91, 67] width 17 height 7
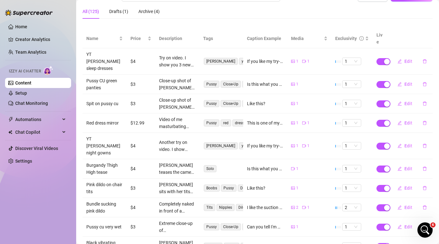
scroll to position [68, 0]
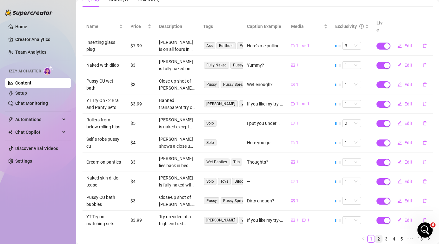
click at [379, 235] on link "2" at bounding box center [378, 238] width 7 height 7
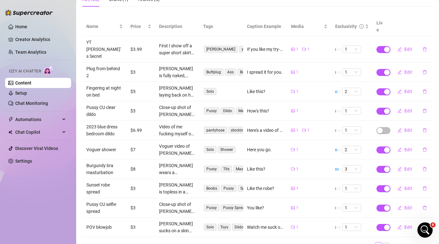
click at [387, 242] on link "3" at bounding box center [386, 245] width 7 height 7
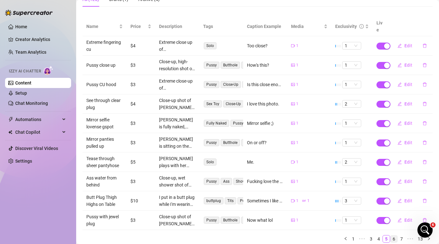
click at [396, 235] on link "6" at bounding box center [393, 238] width 7 height 7
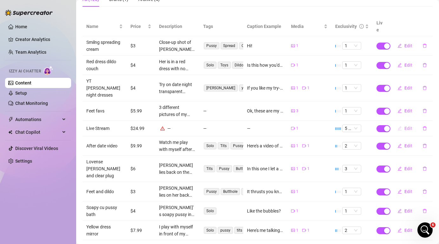
click at [407, 126] on span "Edit" at bounding box center [408, 128] width 8 height 5
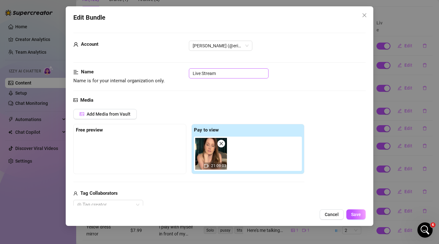
click at [233, 74] on input "Live Stream" at bounding box center [229, 73] width 80 height 10
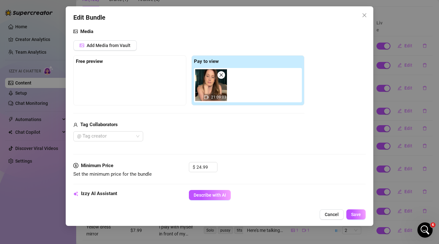
scroll to position [0, 0]
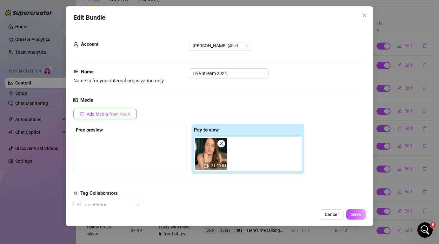
click at [122, 114] on span "Add Media from Vault" at bounding box center [109, 113] width 44 height 5
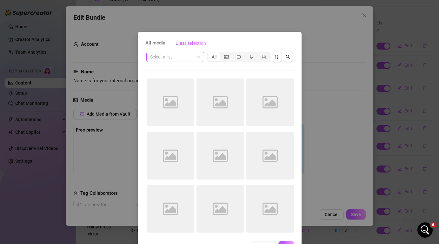
click at [193, 60] on input "search" at bounding box center [172, 57] width 44 height 10
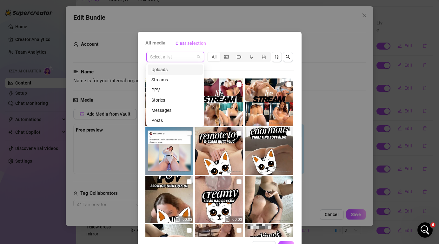
click at [238, 42] on div "All media Clear selection" at bounding box center [219, 43] width 149 height 10
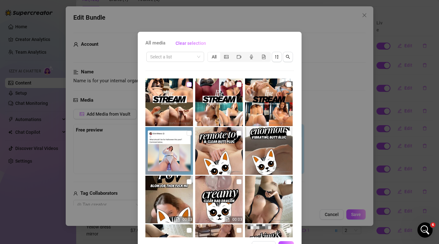
click at [189, 84] on input "checkbox" at bounding box center [189, 84] width 5 height 5
click at [289, 241] on button "OK" at bounding box center [286, 246] width 16 height 10
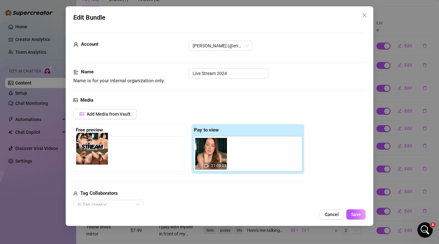
drag, startPoint x: 237, startPoint y: 158, endPoint x: 100, endPoint y: 153, distance: 136.9
click at [100, 153] on div "Free preview Pay to view 21:09:03" at bounding box center [188, 149] width 231 height 50
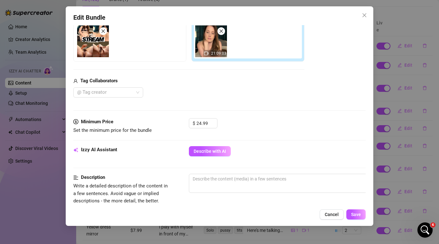
scroll to position [116, 0]
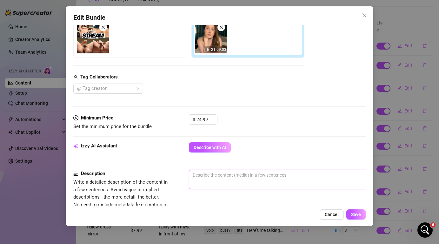
click at [222, 175] on textarea at bounding box center [299, 175] width 221 height 10
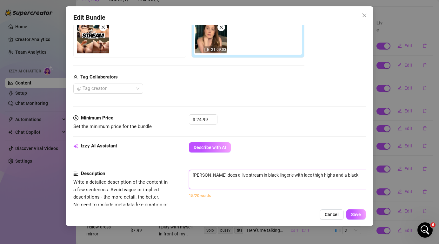
click at [280, 174] on textarea "[PERSON_NAME] does a live stream in black lingerie with lace thigh highs and a …" at bounding box center [299, 175] width 221 height 10
click at [282, 175] on textarea "[PERSON_NAME] does a live stream in black lingerie with a matching black lace t…" at bounding box center [299, 175] width 221 height 10
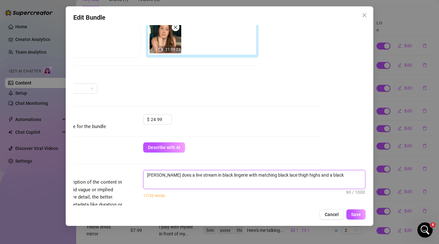
drag, startPoint x: 341, startPoint y: 175, endPoint x: 381, endPoint y: 175, distance: 39.3
click at [381, 175] on div "Edit Bundle Account [PERSON_NAME] (@erinkittens) Name Name is for your internal…" at bounding box center [219, 122] width 439 height 244
click at [334, 181] on textarea "[PERSON_NAME] does a live stream in black lingerie with matching black lace thi…" at bounding box center [253, 178] width 221 height 17
click at [337, 181] on textarea "[PERSON_NAME] does a live stream in black lingerie with matching black lace thi…" at bounding box center [253, 178] width 221 height 17
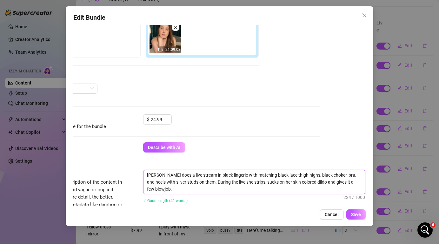
click at [162, 189] on textarea "[PERSON_NAME] does a live stream in black lingerie with matching black lace thi…" at bounding box center [253, 181] width 221 height 23
click at [176, 190] on textarea "[PERSON_NAME] does a live stream in black lingerie with matching black lace thi…" at bounding box center [253, 181] width 221 height 23
click at [233, 188] on textarea "[PERSON_NAME] does a live stream in black lingerie with matching black lace thi…" at bounding box center [253, 181] width 221 height 23
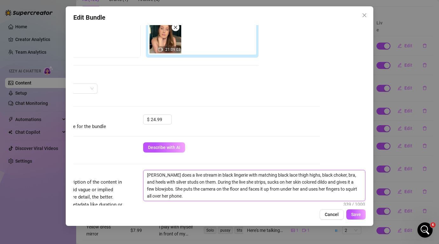
click at [182, 195] on textarea "[PERSON_NAME] does a live stream in black lingerie with matching black lace thi…" at bounding box center [253, 185] width 221 height 30
click at [197, 173] on textarea "[PERSON_NAME] does a live stream in black lingerie with matching black lace thi…" at bounding box center [253, 185] width 221 height 30
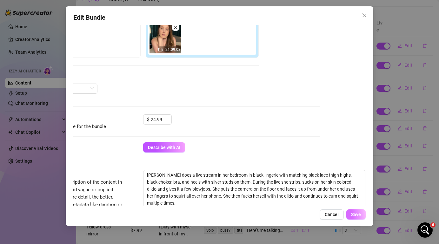
click at [360, 215] on span "Save" at bounding box center [356, 214] width 10 height 5
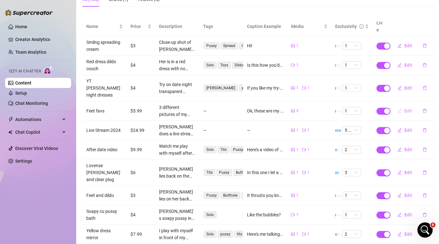
click at [411, 108] on span "Edit" at bounding box center [408, 110] width 8 height 5
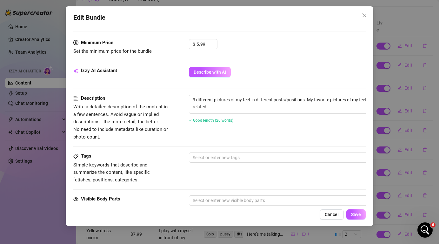
scroll to position [197, 0]
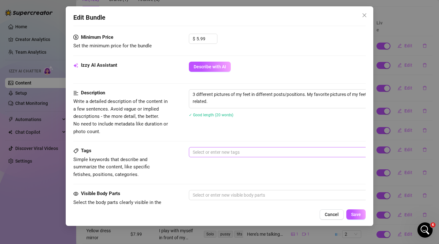
click at [211, 151] on div at bounding box center [296, 152] width 213 height 9
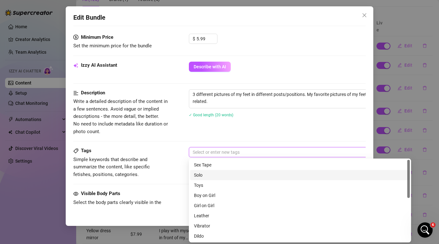
click at [206, 175] on div "Solo" at bounding box center [300, 174] width 212 height 7
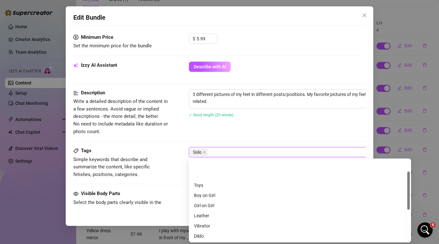
scroll to position [91, 0]
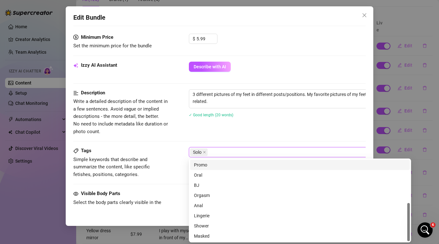
click at [235, 125] on div "Description Write a detailed description of the content in a few sentences. Avo…" at bounding box center [219, 112] width 292 height 46
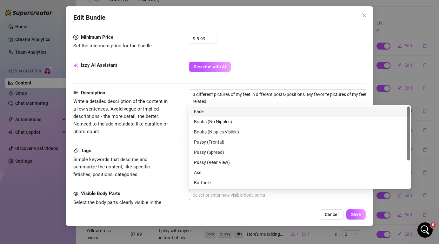
click at [206, 194] on div at bounding box center [296, 194] width 213 height 9
click at [220, 113] on div "Face" at bounding box center [300, 111] width 212 height 7
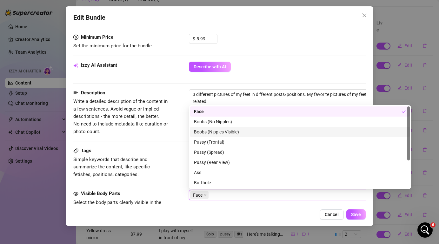
click at [167, 141] on div at bounding box center [219, 141] width 292 height 0
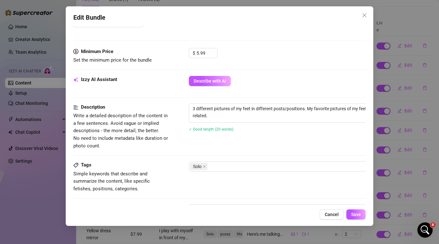
scroll to position [190, 0]
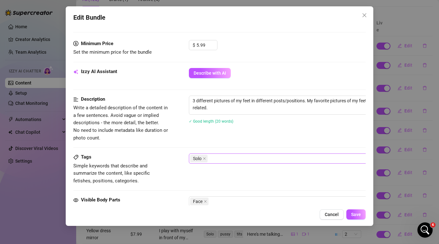
click at [222, 154] on div "Solo" at bounding box center [296, 158] width 213 height 9
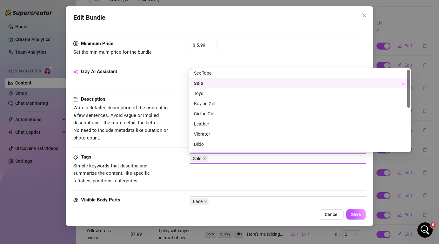
scroll to position [0, 0]
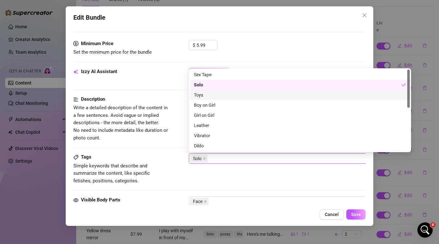
click at [209, 95] on div "Toys" at bounding box center [300, 94] width 212 height 7
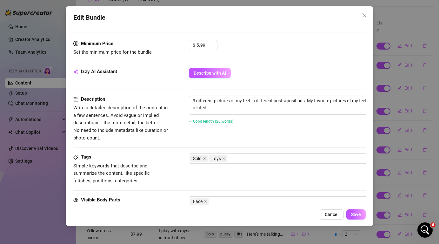
click at [170, 117] on div "Description Write a detailed description of the content in a few sentences. Avo…" at bounding box center [219, 119] width 292 height 46
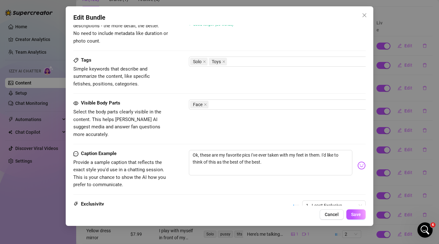
scroll to position [293, 0]
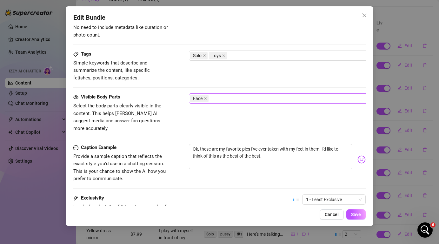
click at [220, 101] on div "Face" at bounding box center [296, 98] width 213 height 9
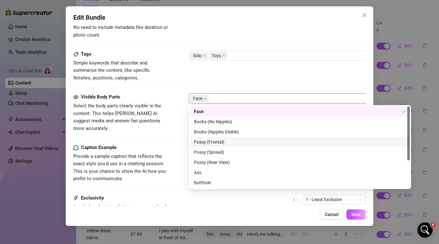
click at [217, 142] on div "Pussy (Frontal)" at bounding box center [300, 141] width 212 height 7
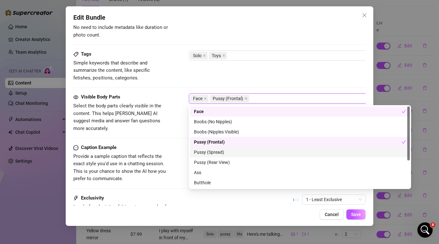
click at [217, 149] on div "Pussy (Spread)" at bounding box center [300, 152] width 212 height 7
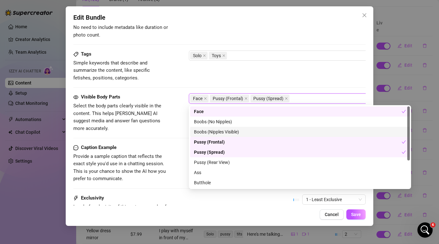
click at [221, 134] on div "Boobs (Nipples Visible)" at bounding box center [300, 131] width 212 height 7
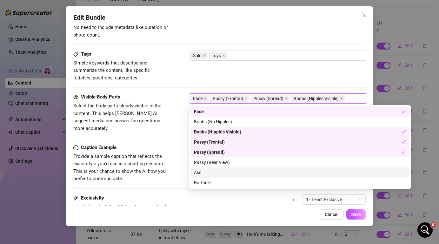
click at [221, 172] on div "Ass" at bounding box center [300, 172] width 212 height 7
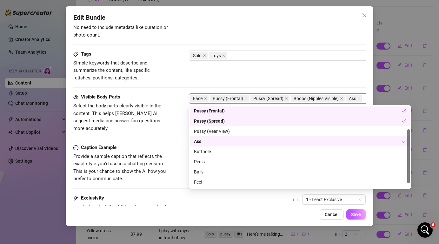
scroll to position [41, 0]
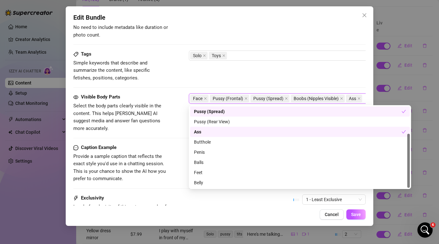
click at [221, 172] on div "Feet" at bounding box center [300, 172] width 212 height 7
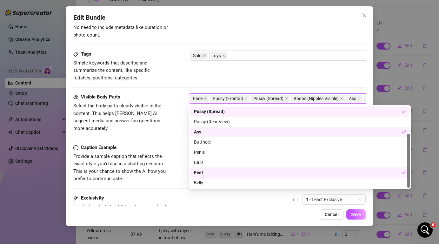
click at [148, 164] on span "Provide a sample caption that reflects the exact style you'd use in a chatting …" at bounding box center [119, 167] width 92 height 28
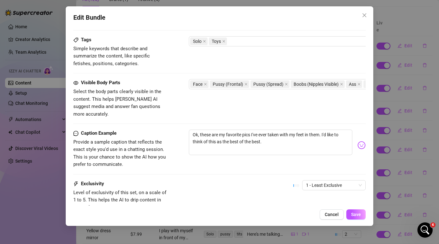
scroll to position [309, 0]
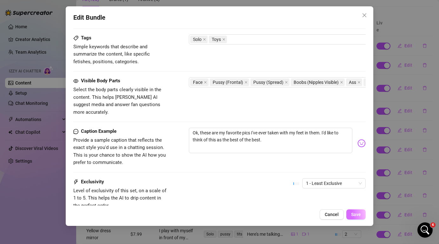
click at [358, 214] on span "Save" at bounding box center [356, 214] width 10 height 5
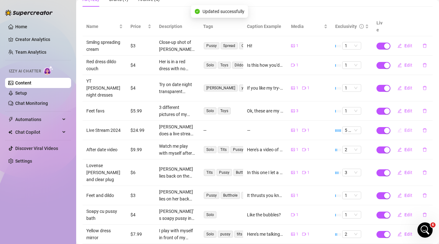
click at [409, 128] on span "Edit" at bounding box center [408, 130] width 8 height 5
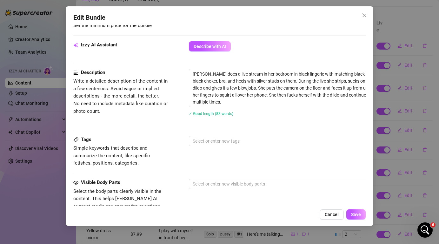
scroll to position [218, 0]
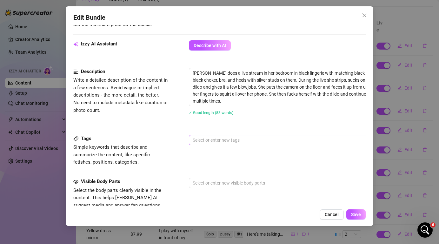
click at [258, 144] on div "Select or enter new tags" at bounding box center [300, 140] width 222 height 10
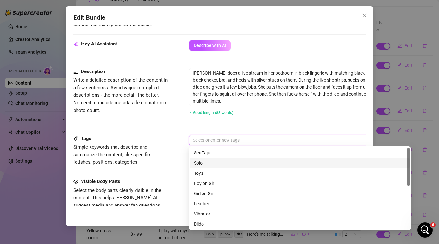
click at [254, 162] on div "Solo" at bounding box center [300, 162] width 212 height 7
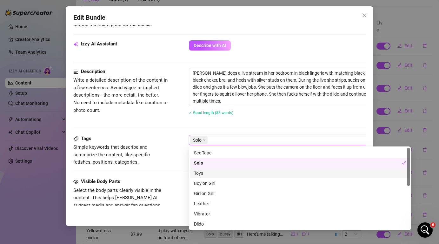
click at [251, 170] on div "Toys" at bounding box center [300, 172] width 212 height 7
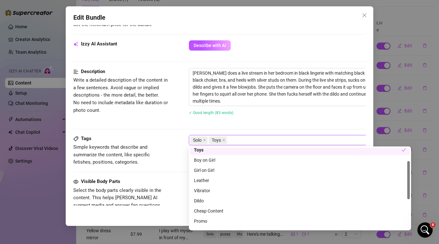
scroll to position [32, 0]
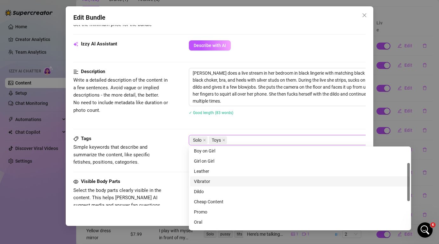
click at [245, 181] on div "Vibrator" at bounding box center [300, 181] width 212 height 7
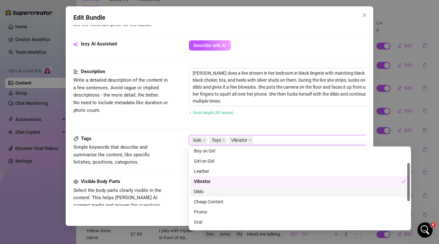
click at [243, 190] on div "Dildo" at bounding box center [300, 191] width 212 height 7
click at [243, 183] on div "Vibrator" at bounding box center [298, 181] width 208 height 7
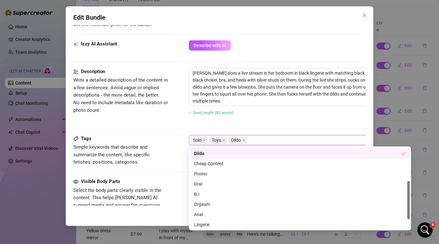
scroll to position [71, 0]
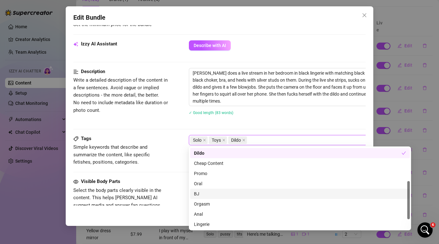
click at [240, 191] on div "BJ" at bounding box center [300, 193] width 212 height 7
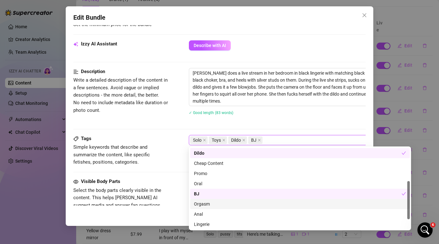
click at [241, 206] on div "Orgasm" at bounding box center [300, 203] width 212 height 7
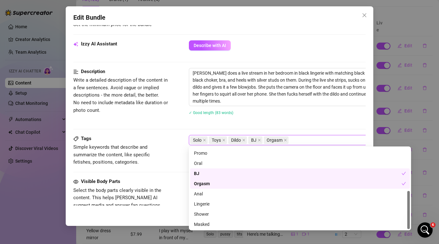
scroll to position [91, 0]
click at [241, 206] on div "Lingerie" at bounding box center [300, 203] width 212 height 7
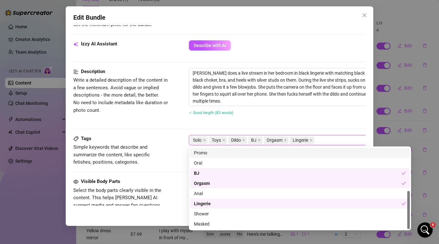
click at [235, 126] on div "Description Write a detailed description of the content in a few sentences. Avo…" at bounding box center [219, 101] width 292 height 67
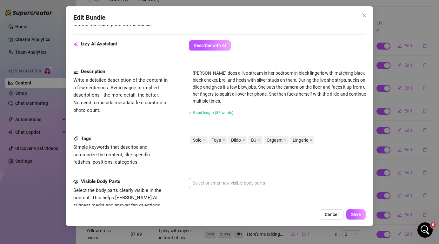
click at [228, 181] on div at bounding box center [296, 182] width 213 height 9
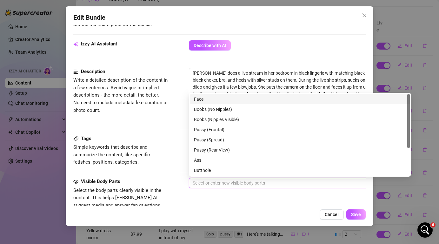
click at [226, 100] on div "Face" at bounding box center [300, 99] width 212 height 7
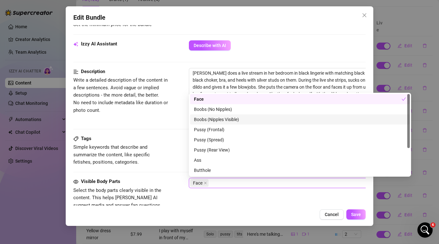
click at [225, 120] on div "Boobs (Nipples Visible)" at bounding box center [300, 119] width 212 height 7
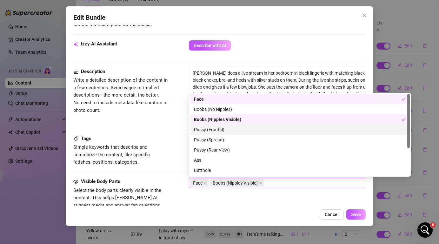
click at [225, 133] on div "Pussy (Frontal)" at bounding box center [300, 129] width 220 height 10
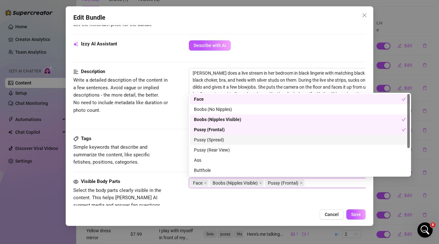
click at [225, 143] on div "Pussy (Spread)" at bounding box center [300, 140] width 220 height 10
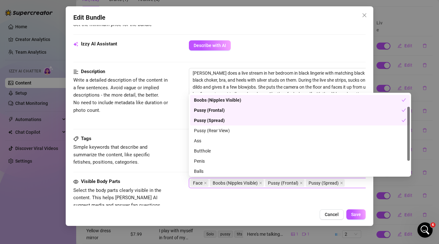
scroll to position [23, 0]
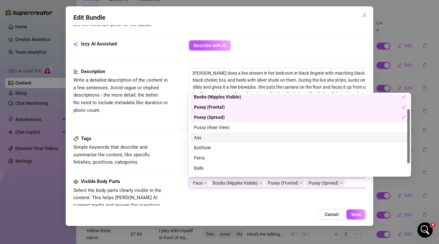
click at [218, 136] on div "Ass" at bounding box center [300, 137] width 212 height 7
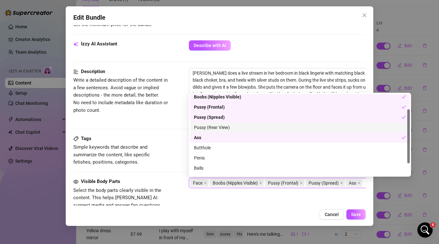
click at [219, 124] on div "Pussy (Rear View)" at bounding box center [300, 127] width 212 height 7
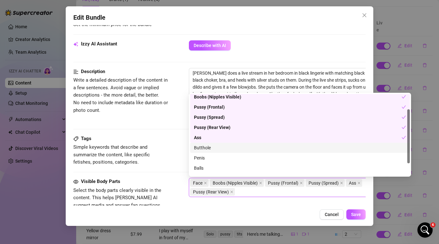
click at [219, 149] on div "Butthole" at bounding box center [300, 147] width 212 height 7
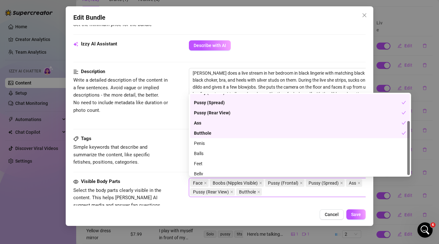
scroll to position [41, 0]
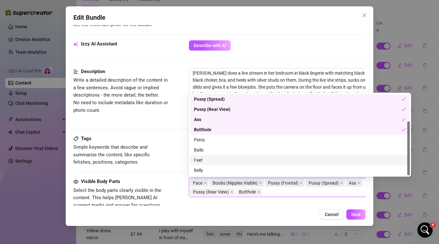
click at [179, 162] on div "Tags Simple keywords that describe and summarize the content, like specific fet…" at bounding box center [219, 150] width 292 height 31
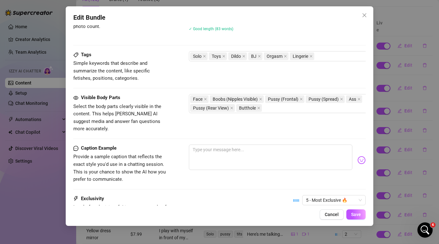
scroll to position [303, 0]
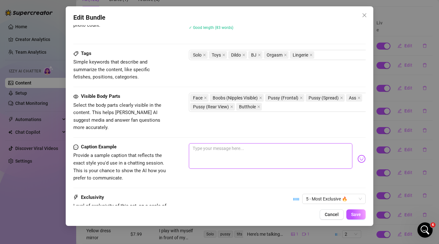
click at [257, 149] on textarea at bounding box center [270, 155] width 163 height 25
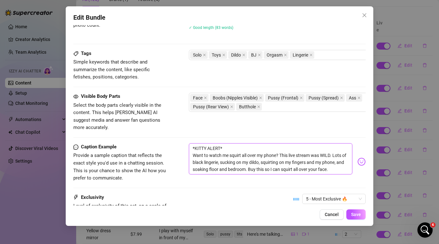
scroll to position [317, 0]
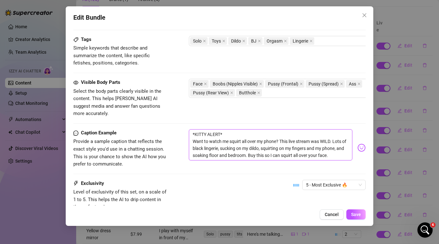
click at [231, 129] on textarea "*KITTY ALERT* Want to watch me squirt all over my phone? This live stream was W…" at bounding box center [270, 144] width 163 height 31
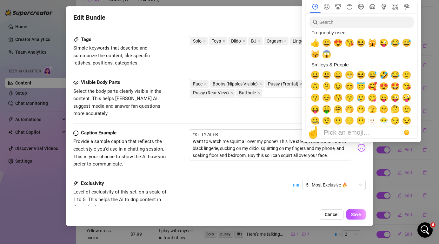
click at [363, 139] on div at bounding box center [361, 69] width 119 height 146
click at [370, 43] on span "🙀" at bounding box center [372, 42] width 10 height 9
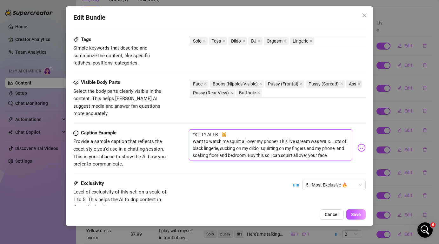
click at [196, 129] on textarea "*KITTY ALERT 🙀 Want to watch me squirt all over my phone? This live stream was …" at bounding box center [270, 144] width 163 height 31
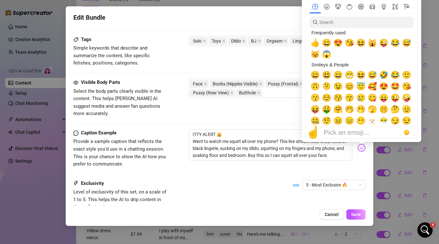
click at [360, 142] on div at bounding box center [361, 69] width 119 height 146
click at [369, 45] on span "🙀" at bounding box center [372, 42] width 10 height 9
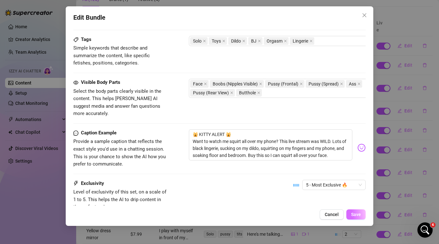
click at [354, 214] on span "Save" at bounding box center [356, 214] width 10 height 5
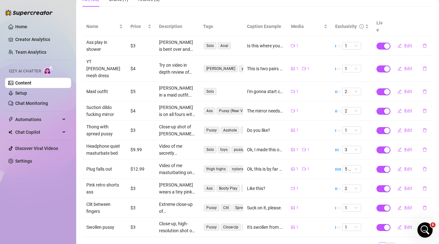
click at [394, 242] on link "10" at bounding box center [391, 245] width 9 height 7
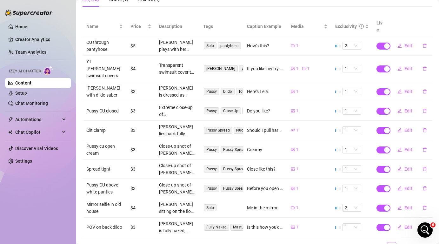
click at [394, 242] on link "10" at bounding box center [391, 245] width 9 height 7
click at [400, 242] on link "11" at bounding box center [401, 245] width 9 height 7
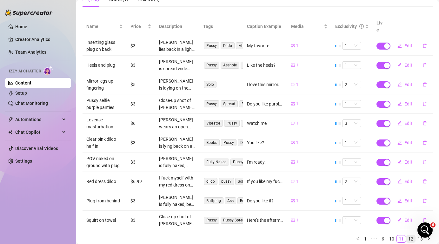
click at [408, 235] on link "12" at bounding box center [410, 238] width 9 height 7
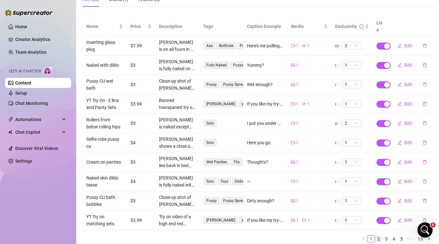
click at [376, 235] on link "2" at bounding box center [378, 238] width 7 height 7
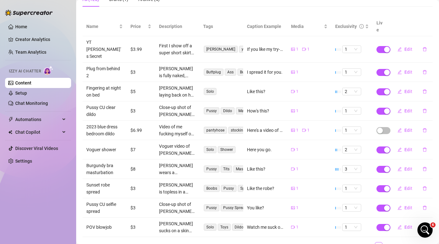
scroll to position [0, 0]
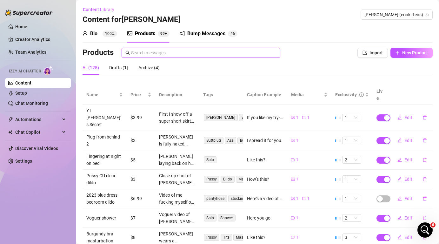
click at [179, 50] on input "text" at bounding box center [203, 52] width 145 height 7
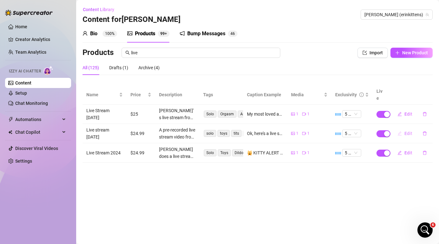
click at [405, 131] on span "Edit" at bounding box center [408, 133] width 8 height 5
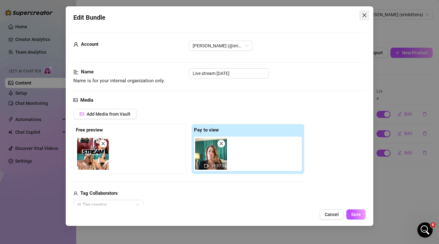
click at [365, 13] on icon "close" at bounding box center [364, 15] width 5 height 5
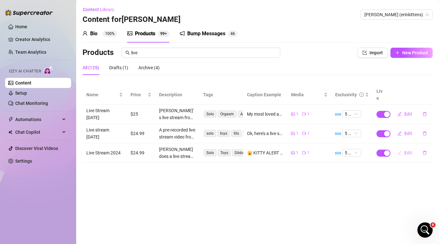
click at [408, 150] on span "Edit" at bounding box center [408, 152] width 8 height 5
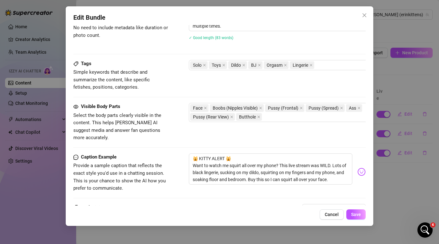
scroll to position [295, 0]
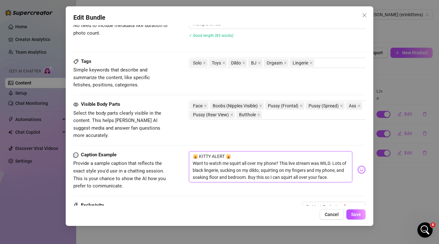
drag, startPoint x: 235, startPoint y: 150, endPoint x: 182, endPoint y: 149, distance: 52.7
click at [182, 151] on div "Caption Example Provide a sample caption that reflects the exact style you'd us…" at bounding box center [219, 170] width 292 height 39
click at [332, 220] on div "Edit Bundle Account [PERSON_NAME] (@erinkittens) Name Name is for your internal…" at bounding box center [219, 115] width 307 height 219
click at [332, 215] on span "Cancel" at bounding box center [332, 214] width 14 height 5
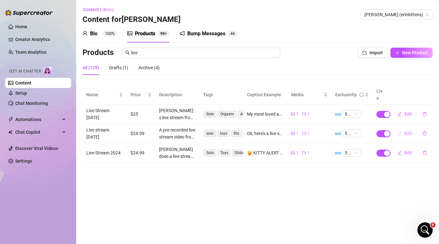
click at [406, 131] on span "Edit" at bounding box center [408, 133] width 8 height 5
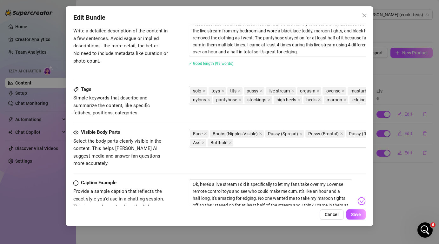
scroll to position [289, 0]
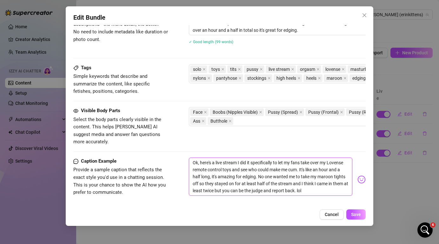
click at [193, 157] on textarea "Ok, here's a live stream I did it specifically to let my fans take over my Love…" at bounding box center [270, 176] width 163 height 38
paste textarea "🙀 KITTY ALERT 🙀"
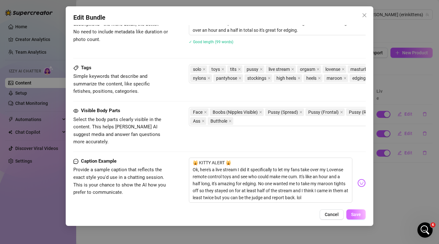
click at [354, 216] on span "Save" at bounding box center [356, 214] width 10 height 5
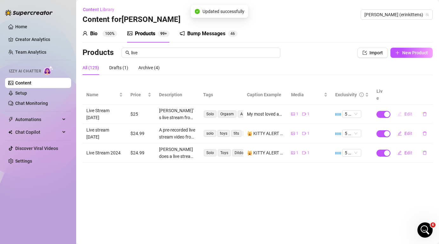
click at [406, 111] on span "Edit" at bounding box center [408, 113] width 8 height 5
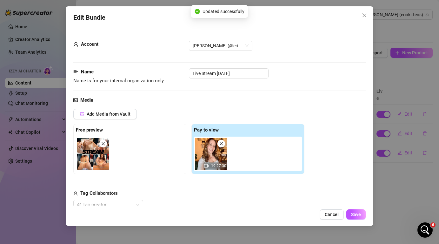
scroll to position [358, 0]
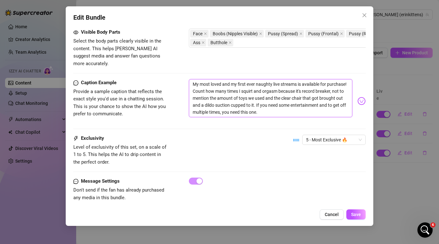
click at [193, 79] on textarea "My most loved and my first ever naughty live streams is available for purchase!…" at bounding box center [270, 98] width 163 height 38
paste textarea "🙀 KITTY ALERT 🙀"
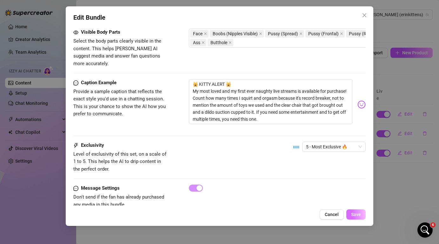
click at [357, 213] on span "Save" at bounding box center [356, 214] width 10 height 5
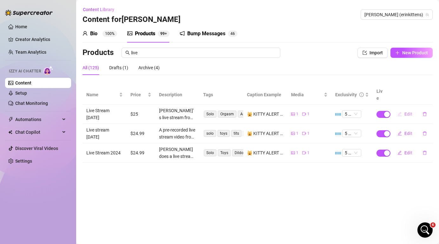
click at [409, 111] on span "Edit" at bounding box center [408, 113] width 8 height 5
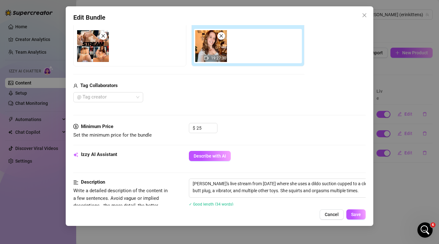
scroll to position [133, 0]
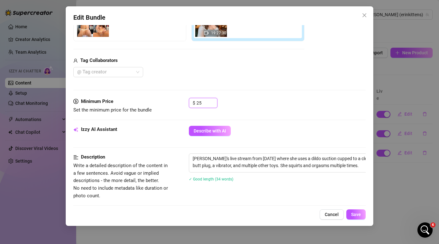
drag, startPoint x: 205, startPoint y: 102, endPoint x: 185, endPoint y: 102, distance: 20.0
click at [185, 102] on div "Minimum Price Set the minimum price for the bundle $ 25" at bounding box center [219, 106] width 292 height 16
click at [359, 217] on span "Save" at bounding box center [356, 214] width 10 height 5
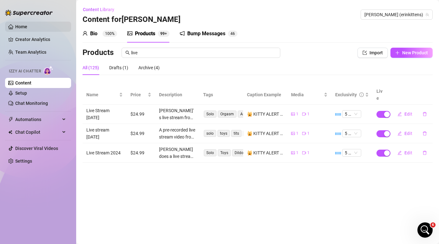
click at [27, 24] on link "Home" at bounding box center [21, 26] width 12 height 5
